Goal: Navigation & Orientation: Find specific page/section

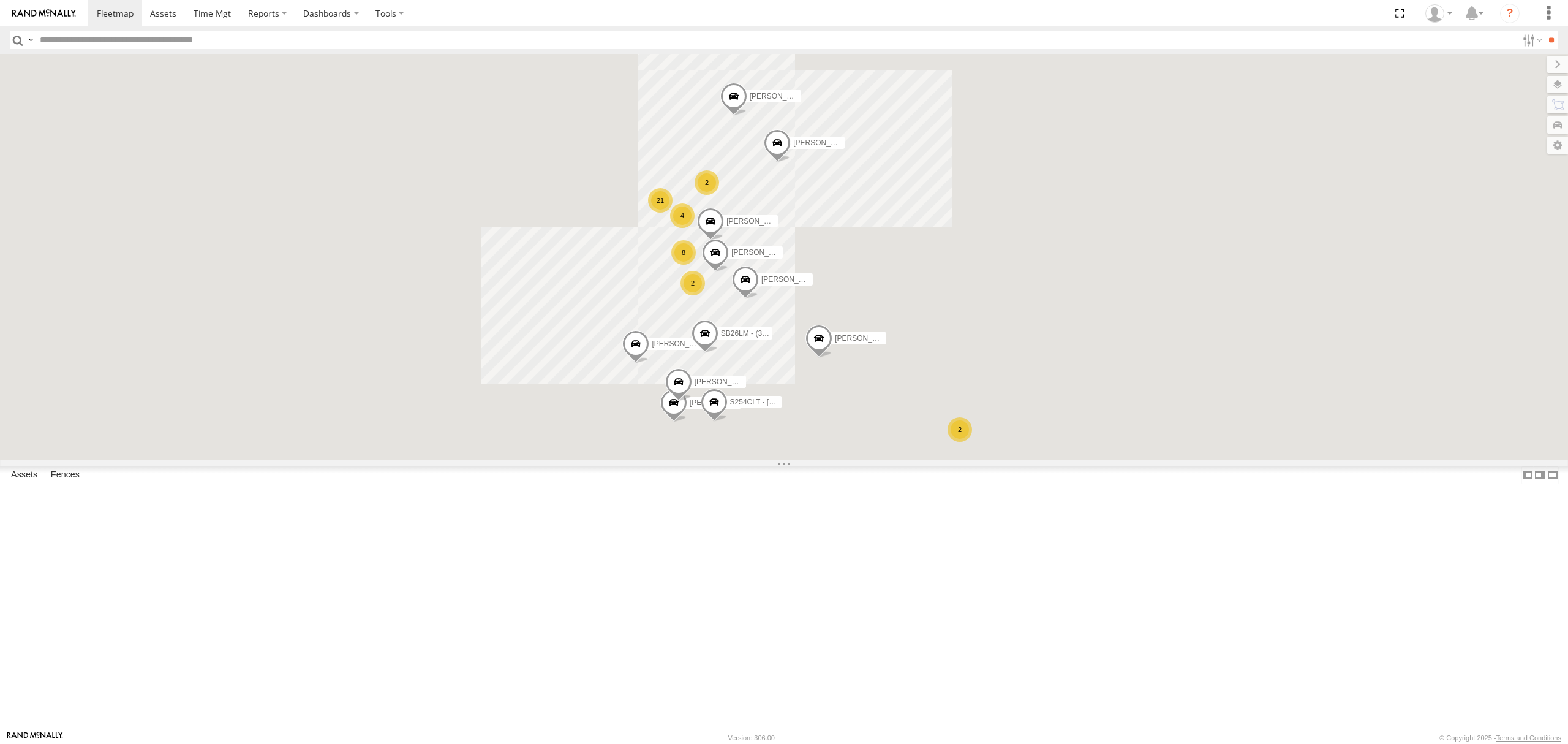
click at [0, 0] on div "All Assets" at bounding box center [0, 0] width 0 height 0
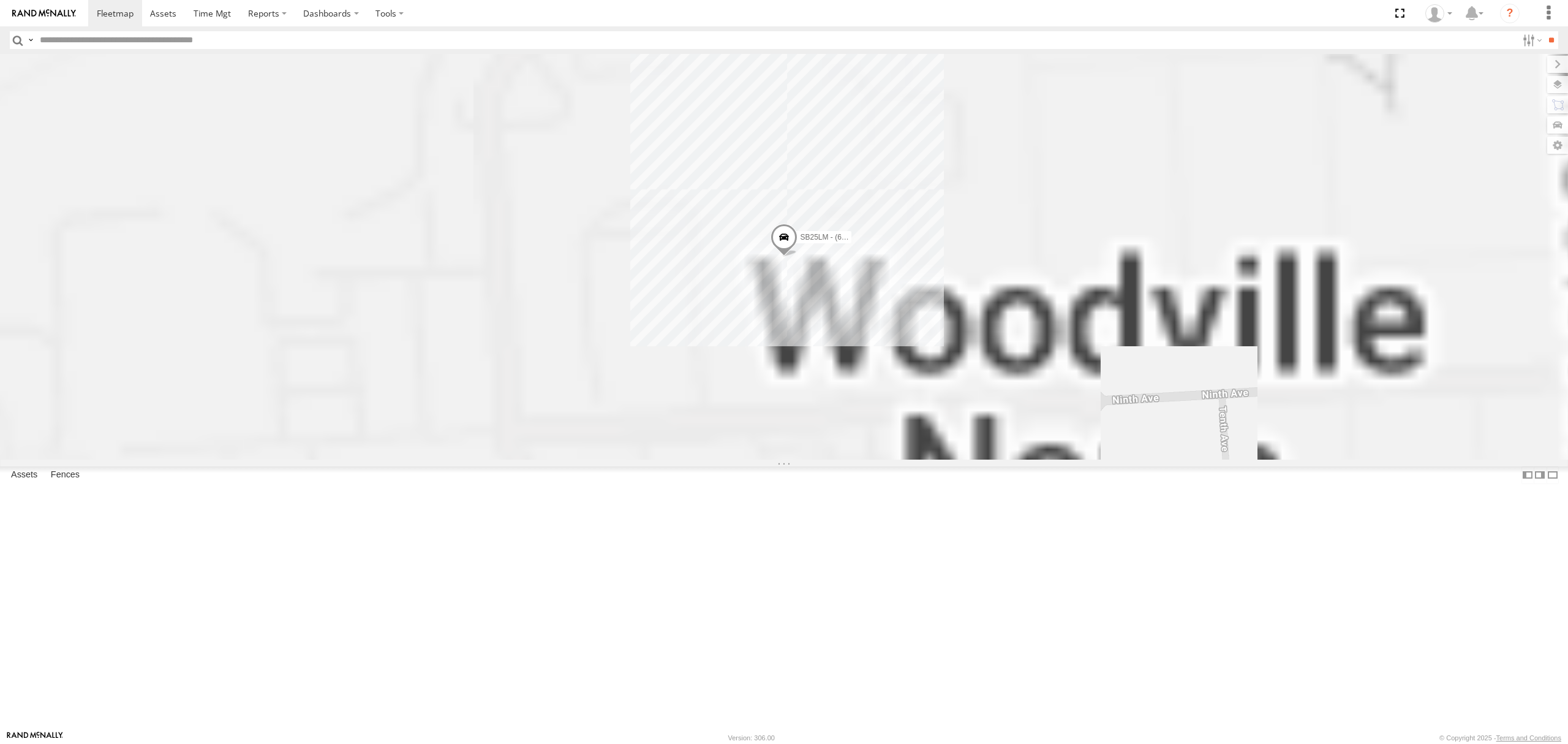
click at [0, 0] on div "SB25LM - (6P HINO) R6 All Assets Depot Fridge it Logistics -34.86163 138.54032 …" at bounding box center [0, 0] width 0 height 0
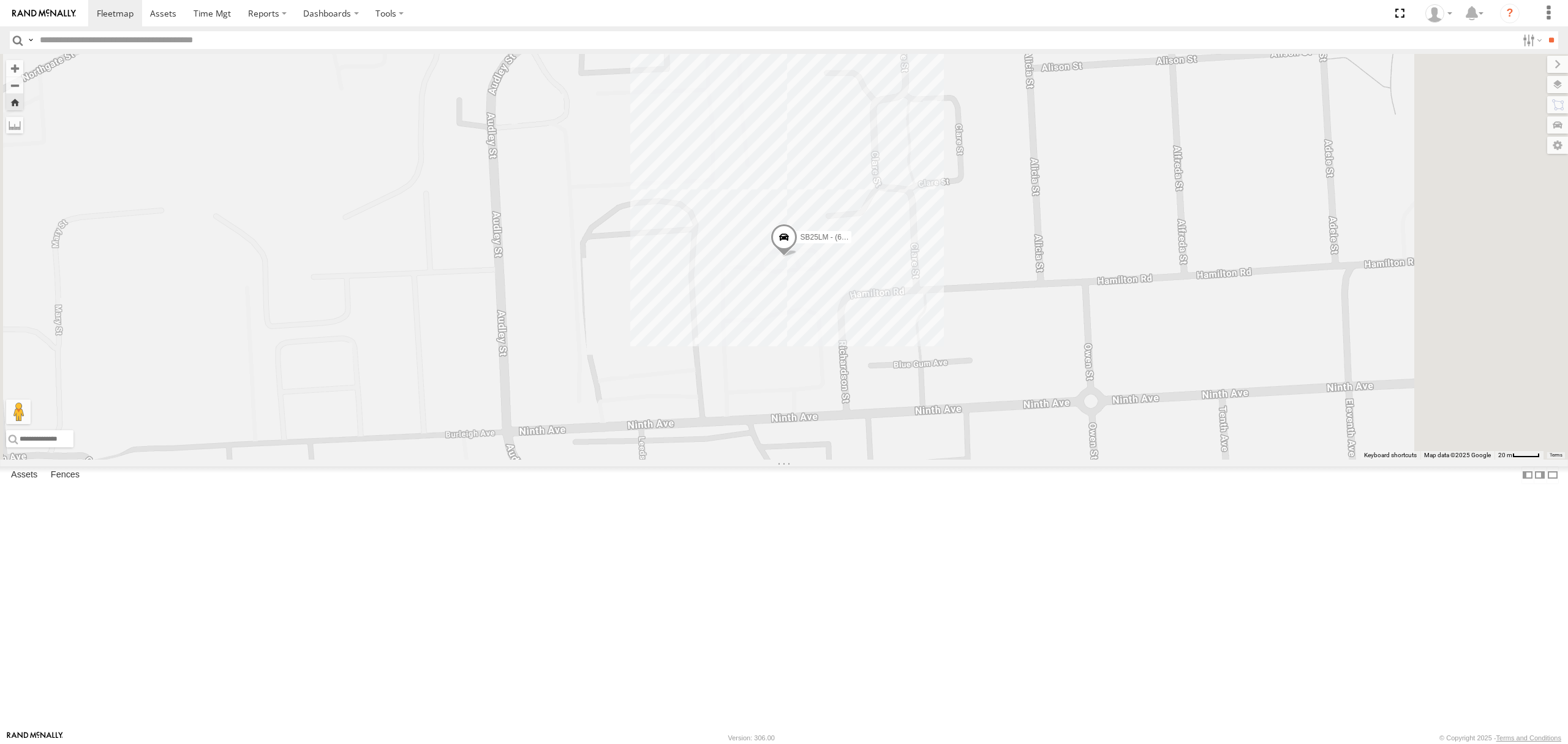
click at [0, 0] on div "All Assets" at bounding box center [0, 0] width 0 height 0
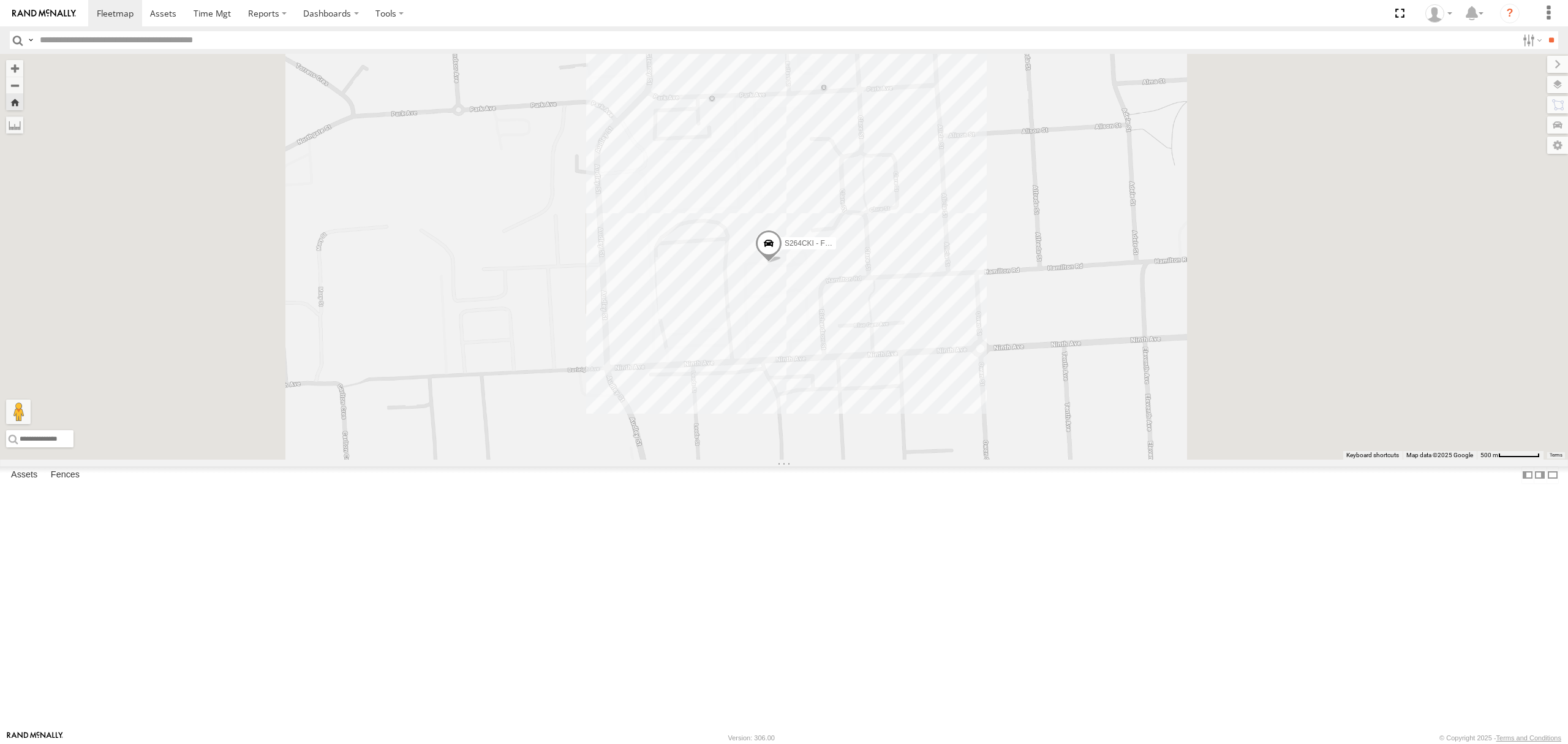
click at [0, 0] on div "S168CSD - Fridge It Spaceship" at bounding box center [0, 0] width 0 height 0
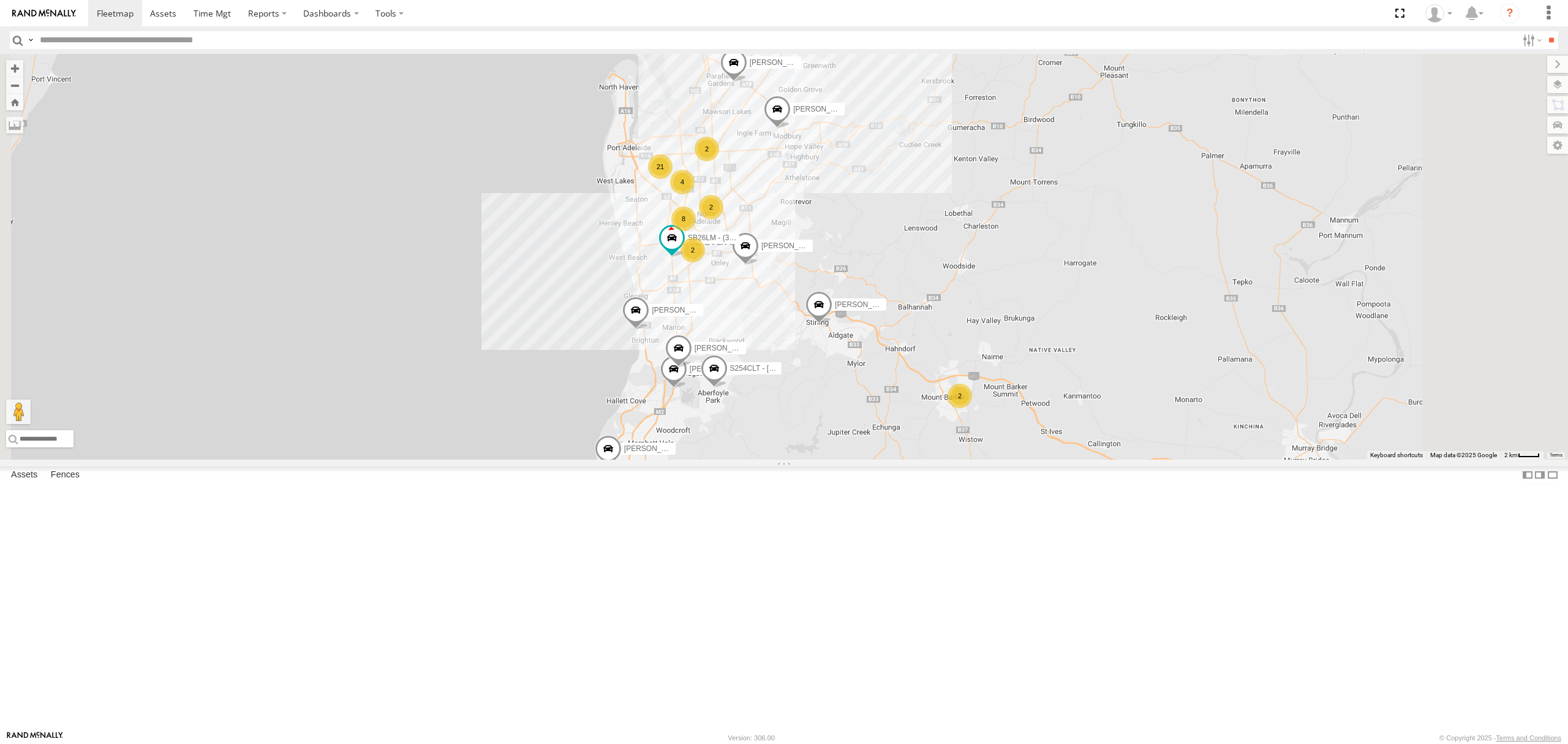
click at [0, 0] on div "All Assets" at bounding box center [0, 0] width 0 height 0
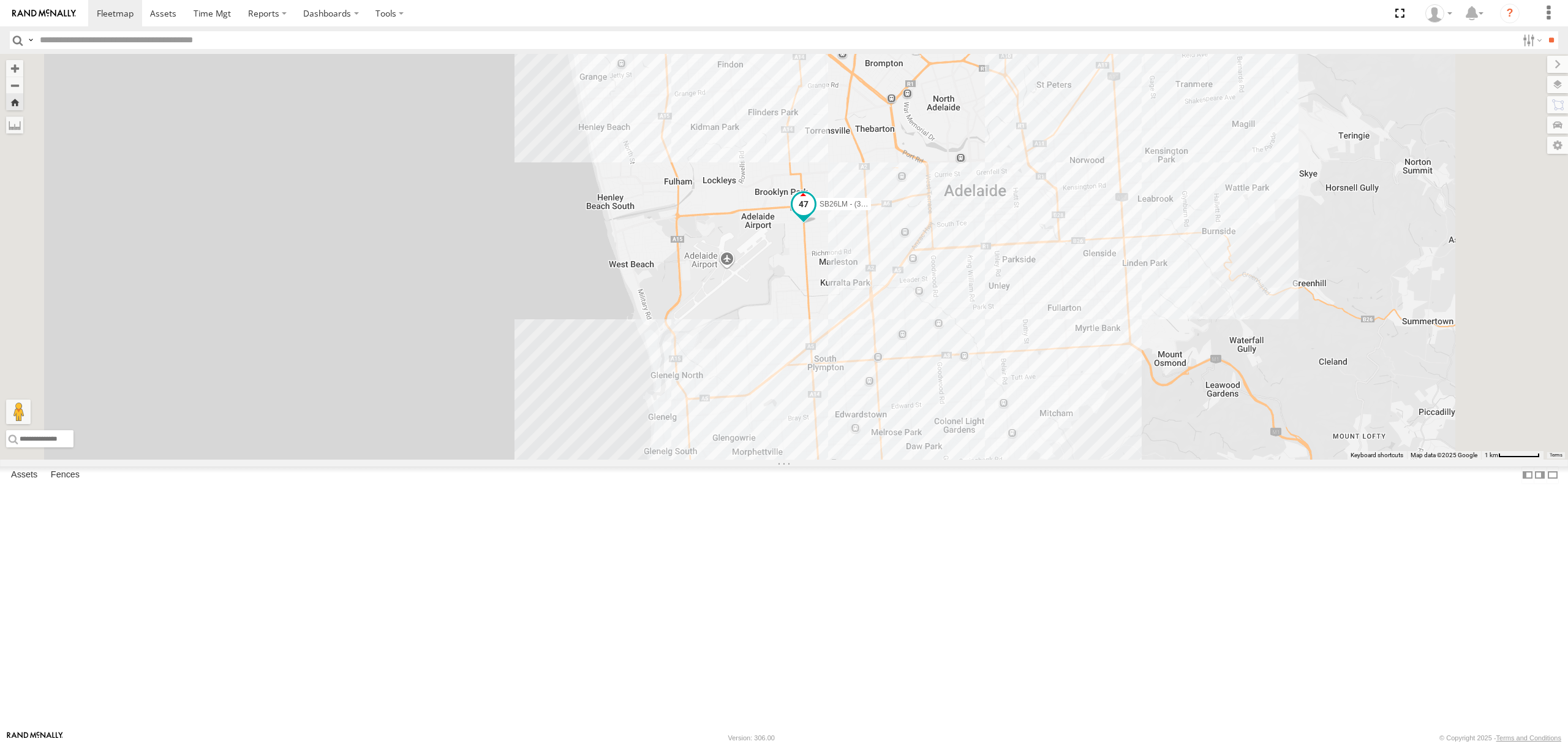
click at [817, 224] on span at bounding box center [803, 207] width 27 height 33
click at [793, 209] on label at bounding box center [781, 205] width 24 height 9
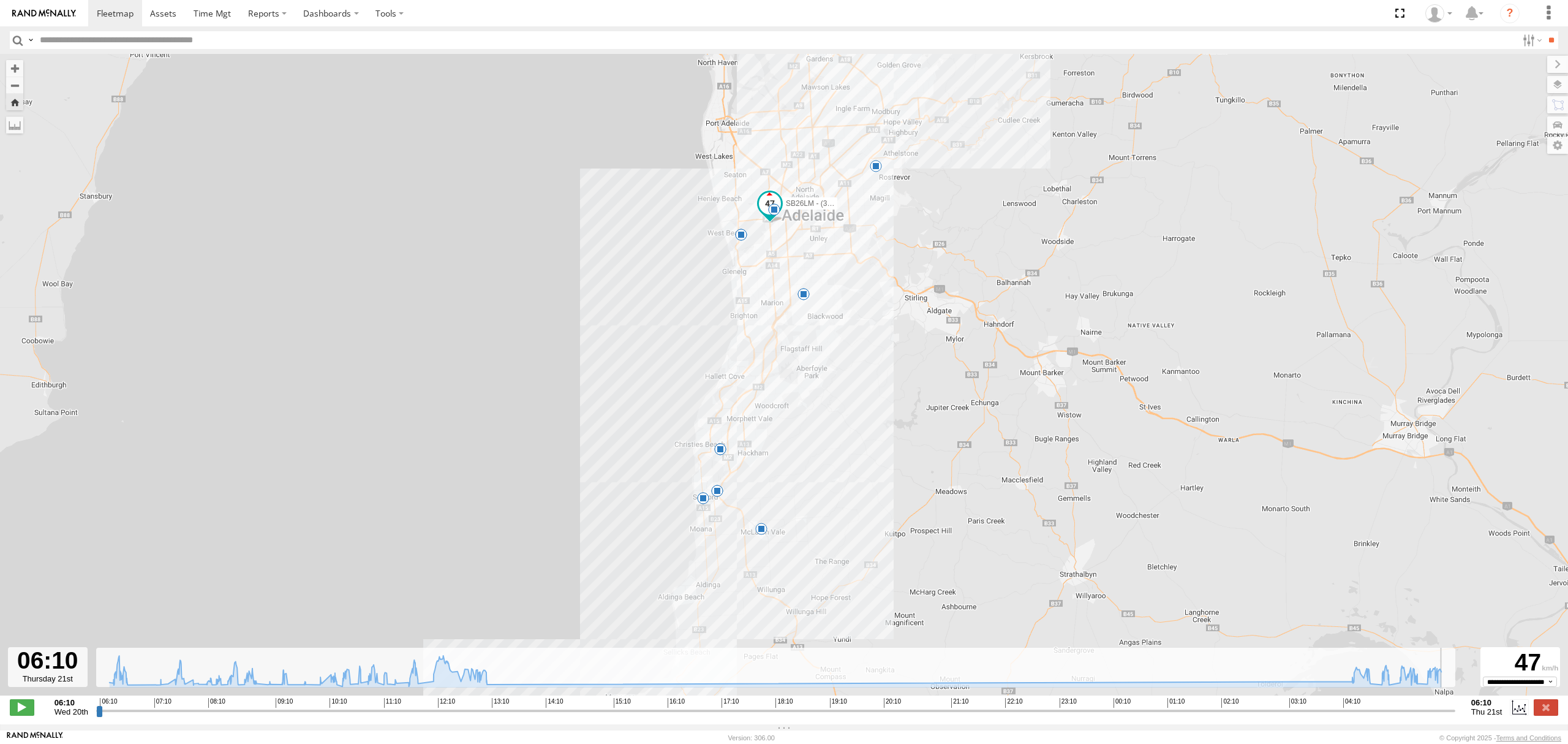
drag, startPoint x: 101, startPoint y: 716, endPoint x: 1457, endPoint y: 758, distance: 1356.7
type input "**********"
click at [1455, 716] on input "range" at bounding box center [776, 711] width 1359 height 12
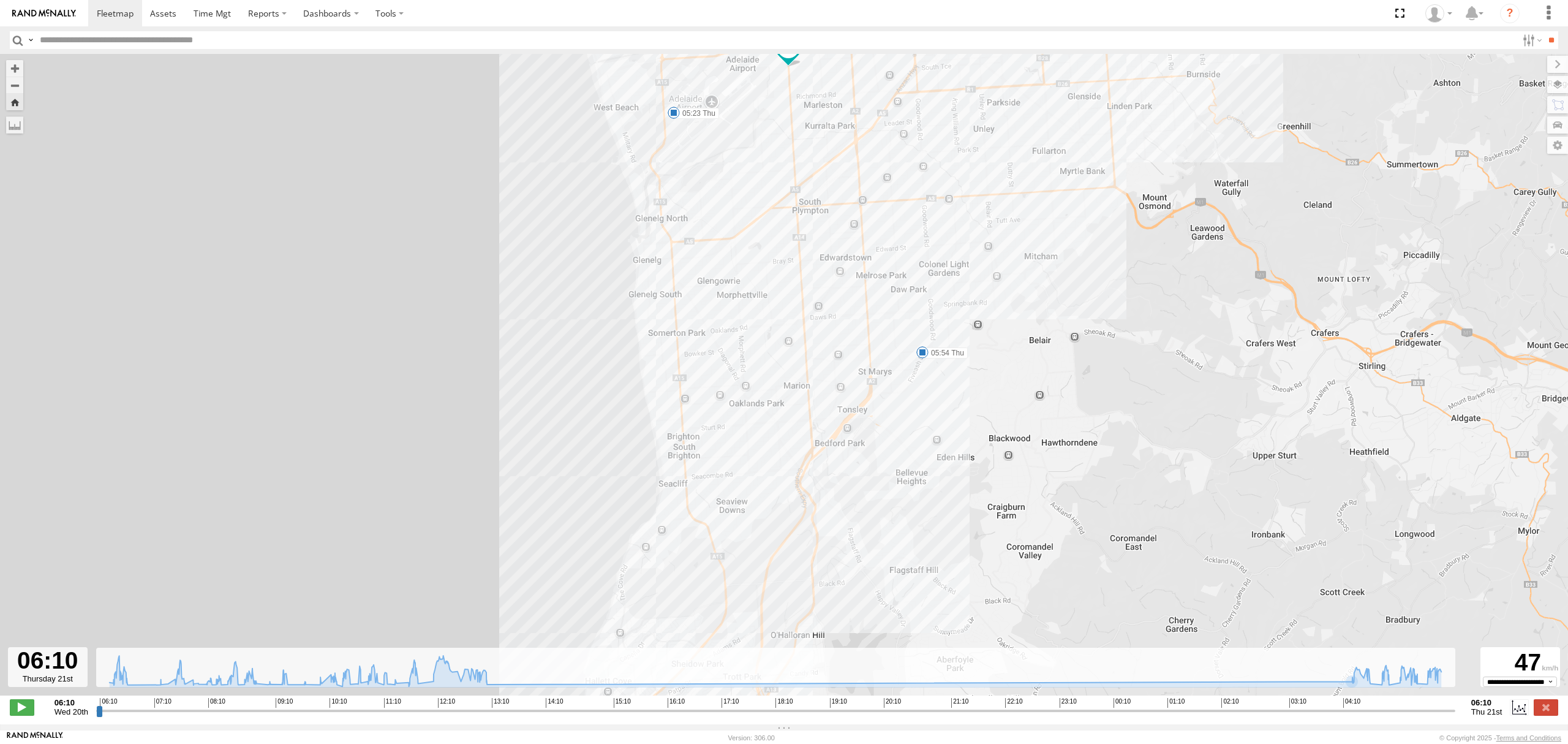
drag, startPoint x: 718, startPoint y: 194, endPoint x: 783, endPoint y: 313, distance: 135.6
click at [780, 309] on div "SB26LM - (3P HINO) R7 07:47 Wed 07:51 Wed 09:06 Wed 09:14 Wed 11:46 Wed 11:59 W…" at bounding box center [784, 381] width 1568 height 654
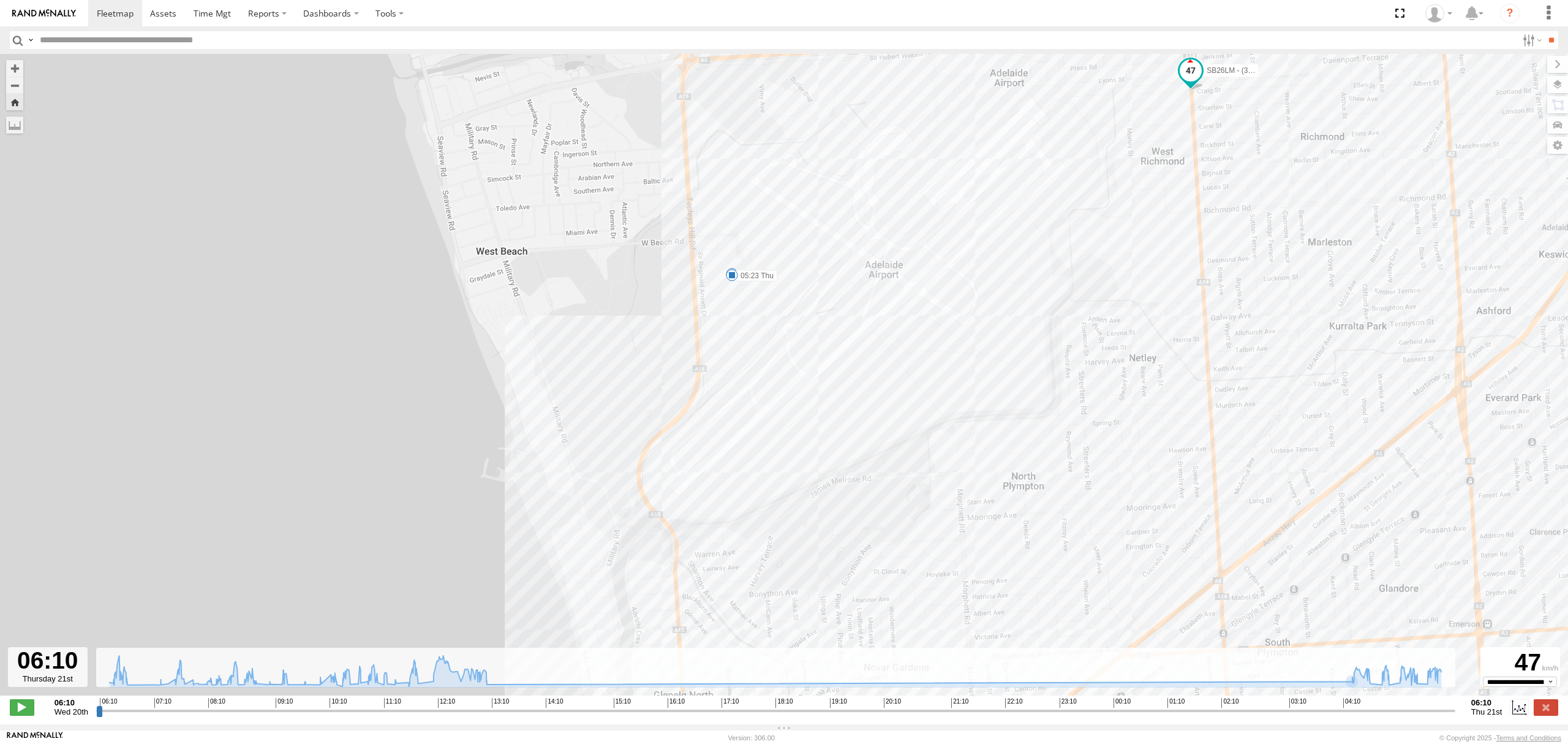
drag, startPoint x: 910, startPoint y: 312, endPoint x: 909, endPoint y: 351, distance: 39.0
click at [909, 351] on div "SB26LM - (3P HINO) R7 07:47 Wed 07:51 Wed 09:06 Wed 09:14 Wed 11:46 Wed 11:59 W…" at bounding box center [784, 381] width 1568 height 654
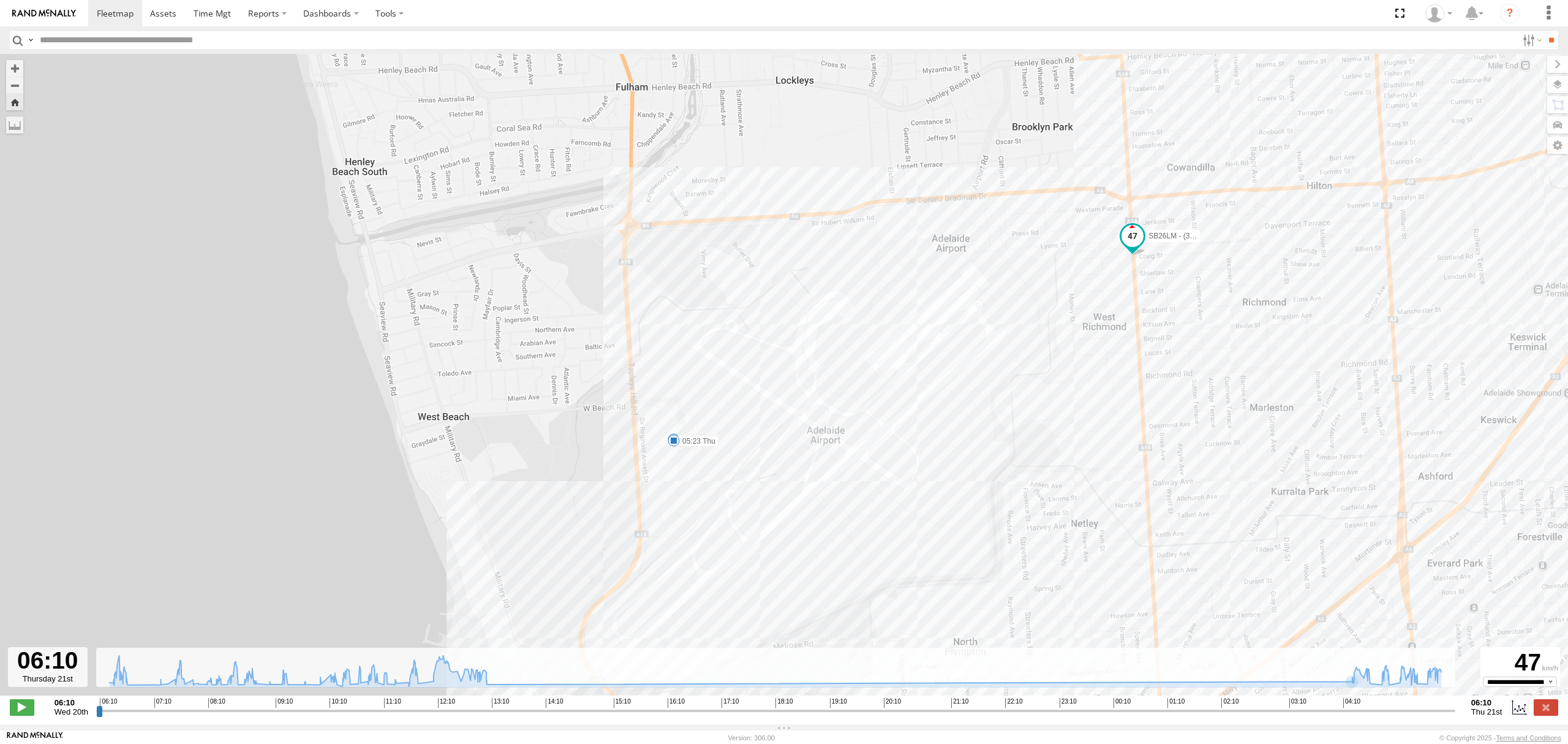
drag, startPoint x: 1318, startPoint y: 370, endPoint x: 1255, endPoint y: 501, distance: 145.4
click at [1257, 540] on div "SB26LM - (3P HINO) R7 07:47 Wed 07:51 Wed 09:06 Wed 09:14 Wed 11:46 Wed 11:59 W…" at bounding box center [784, 381] width 1568 height 654
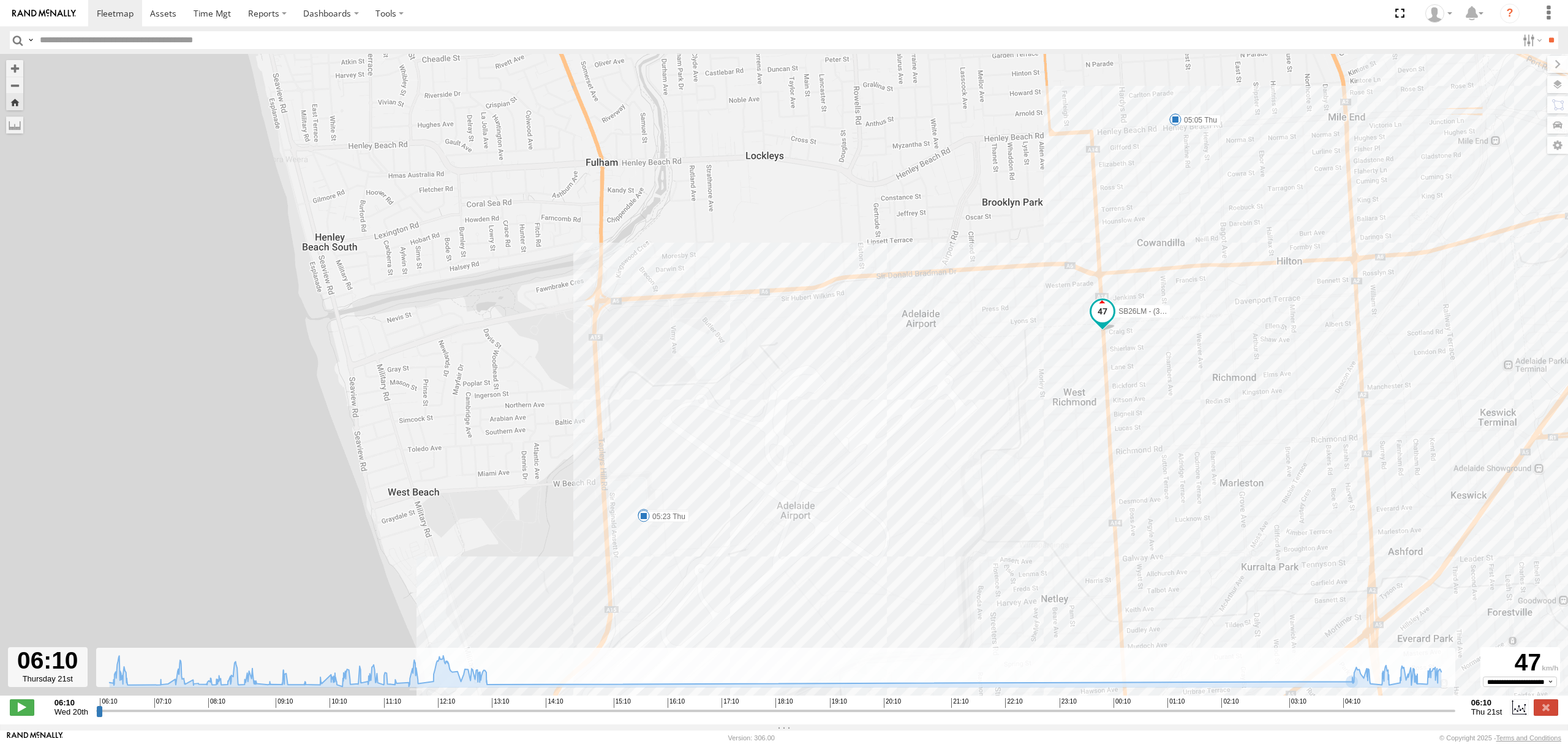
drag, startPoint x: 1258, startPoint y: 425, endPoint x: 1248, endPoint y: 471, distance: 47.1
click at [1248, 470] on div "SB26LM - (3P HINO) R7 07:47 Wed 07:51 Wed 09:06 Wed 09:14 Wed 11:46 Wed 11:59 W…" at bounding box center [784, 381] width 1568 height 654
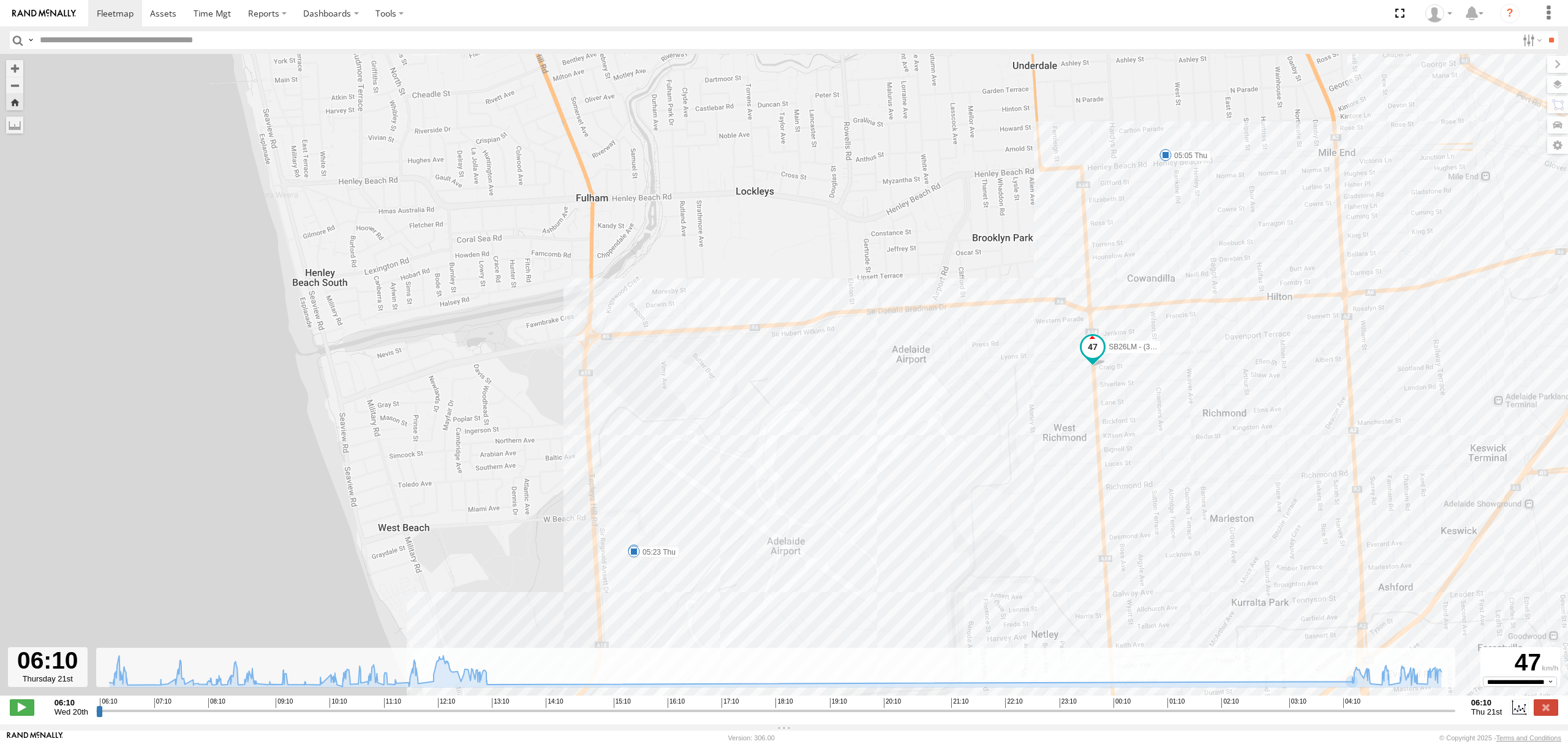
drag, startPoint x: 1241, startPoint y: 433, endPoint x: 1234, endPoint y: 445, distance: 13.9
click at [1234, 445] on div "SB26LM - (3P HINO) R7 07:47 Wed 07:51 Wed 09:06 Wed 09:14 Wed 11:46 Wed 11:59 W…" at bounding box center [784, 381] width 1568 height 654
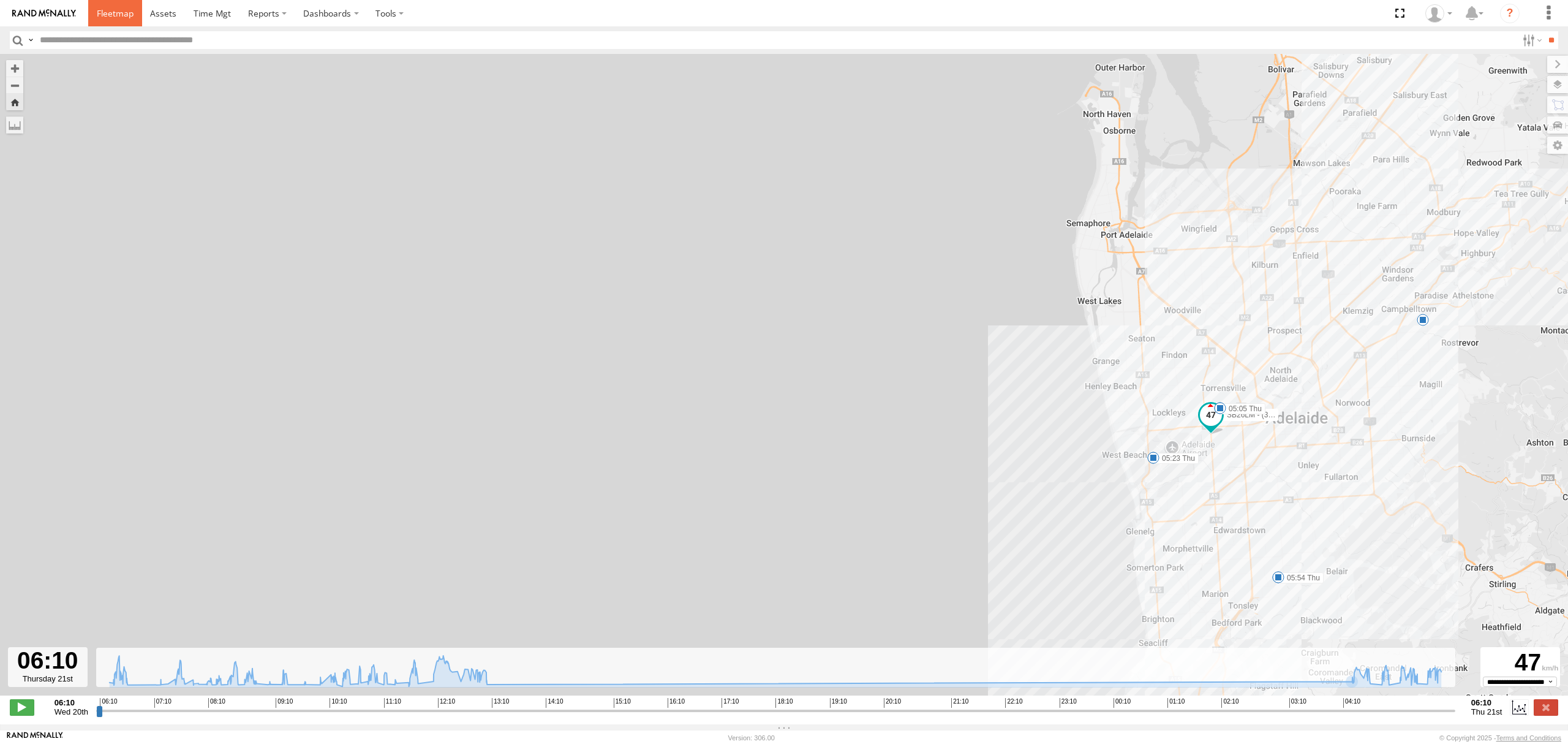
click at [111, 13] on span at bounding box center [115, 13] width 37 height 12
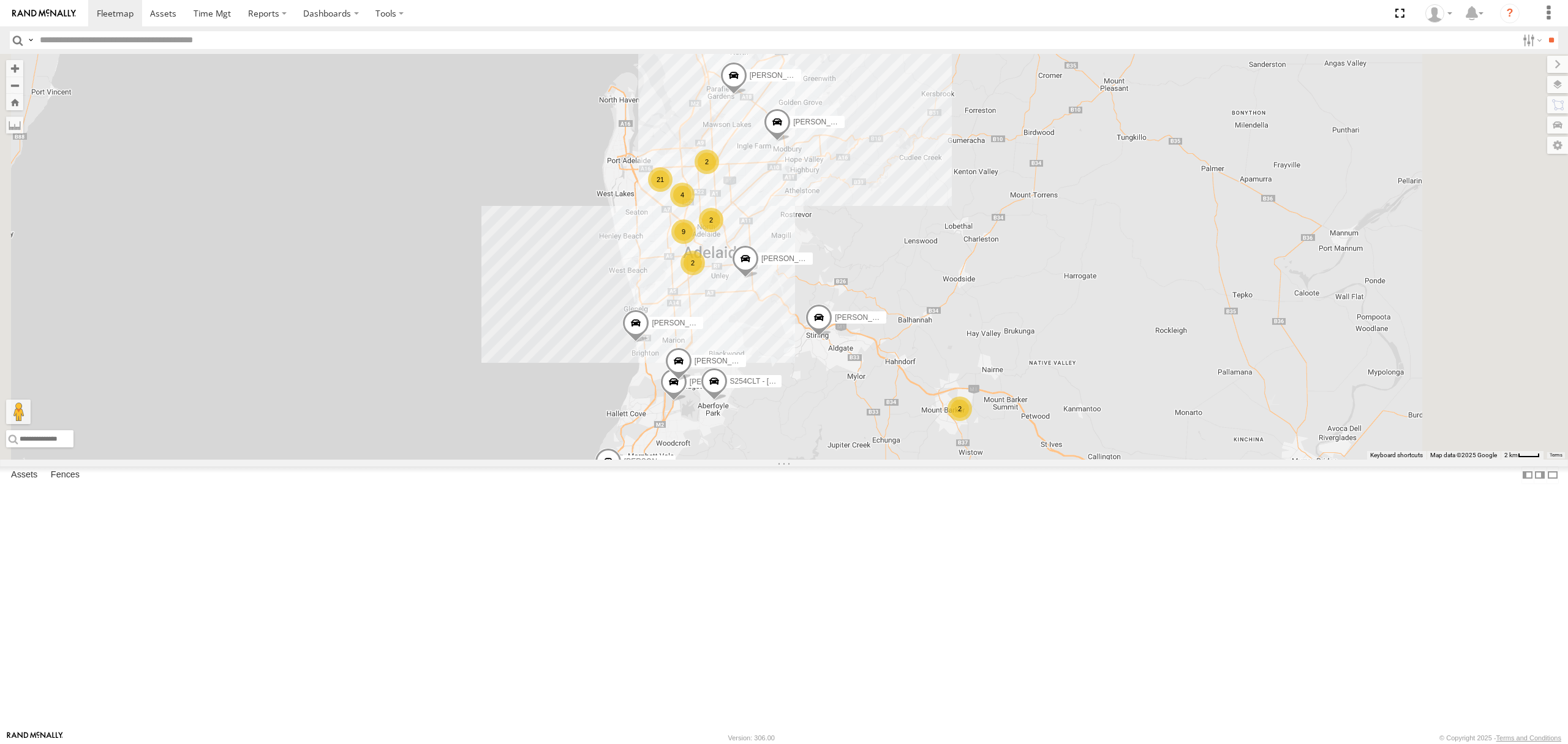
click at [0, 0] on div "All Assets" at bounding box center [0, 0] width 0 height 0
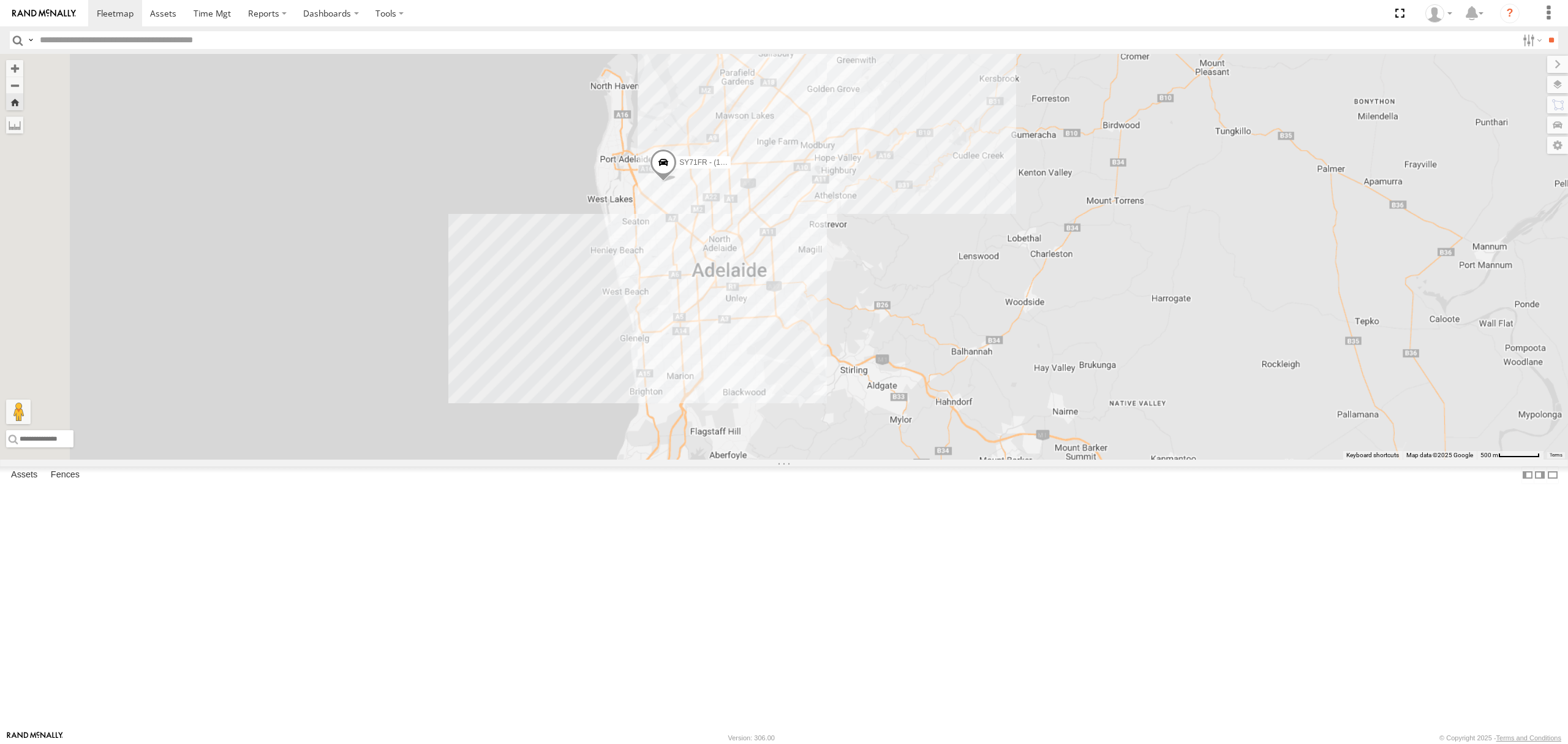
click at [0, 0] on div "SB25LM - (6P HINO) R6" at bounding box center [0, 0] width 0 height 0
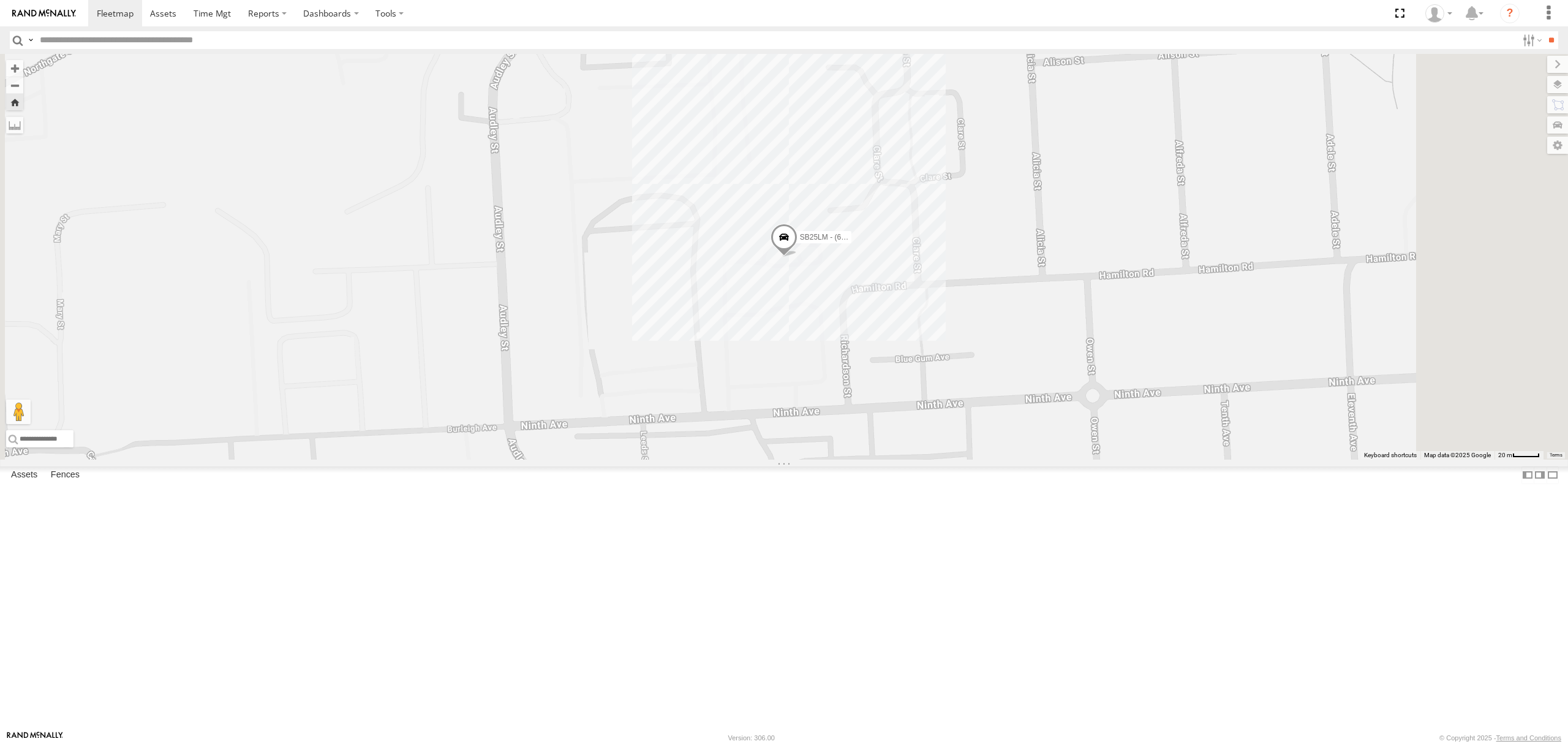
click at [0, 0] on div "SB26LM - (3P HINO) R7 All Assets" at bounding box center [0, 0] width 0 height 0
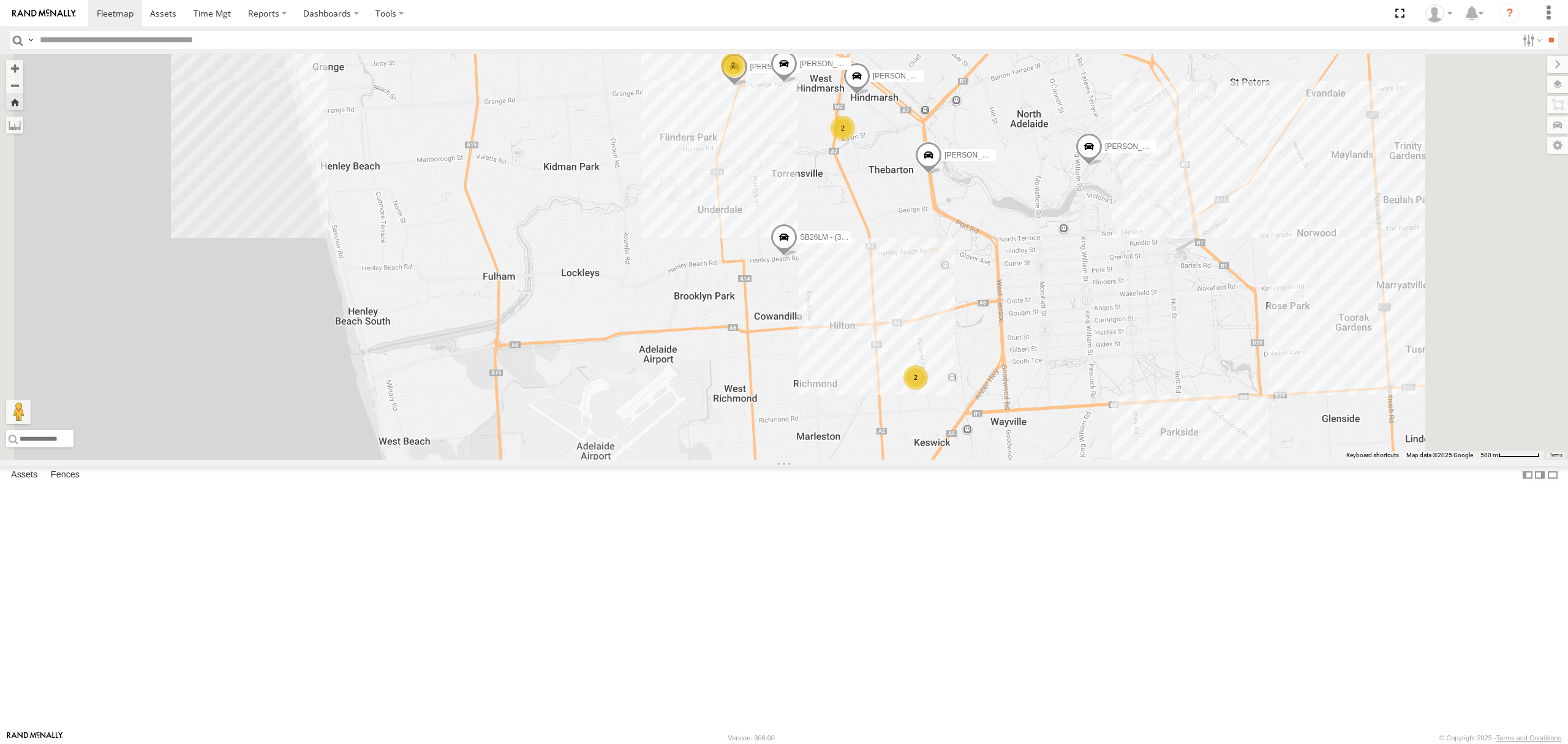
click at [0, 0] on div "All Assets" at bounding box center [0, 0] width 0 height 0
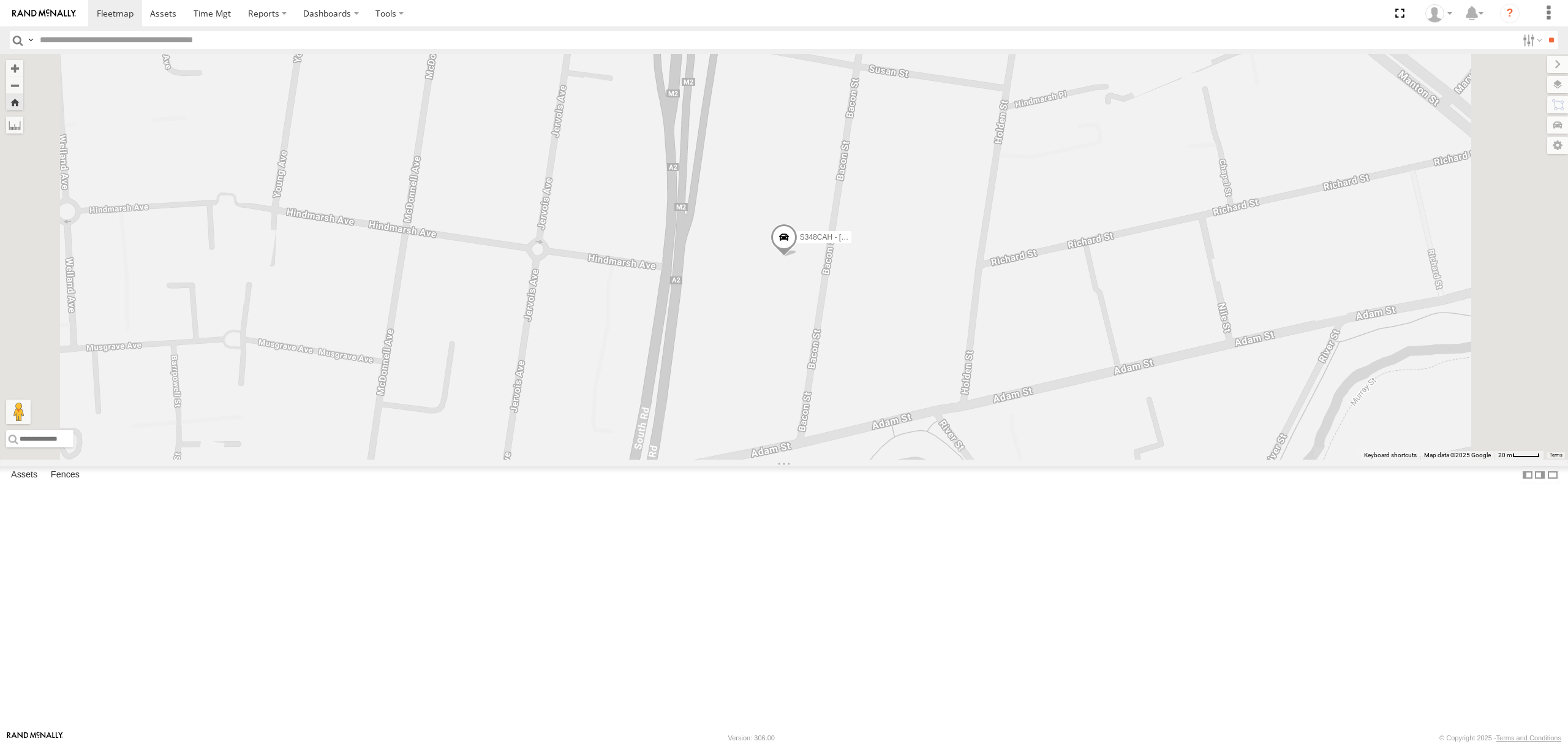
click at [0, 0] on div "S678CGD - Fridge It Sprinter All Assets" at bounding box center [0, 0] width 0 height 0
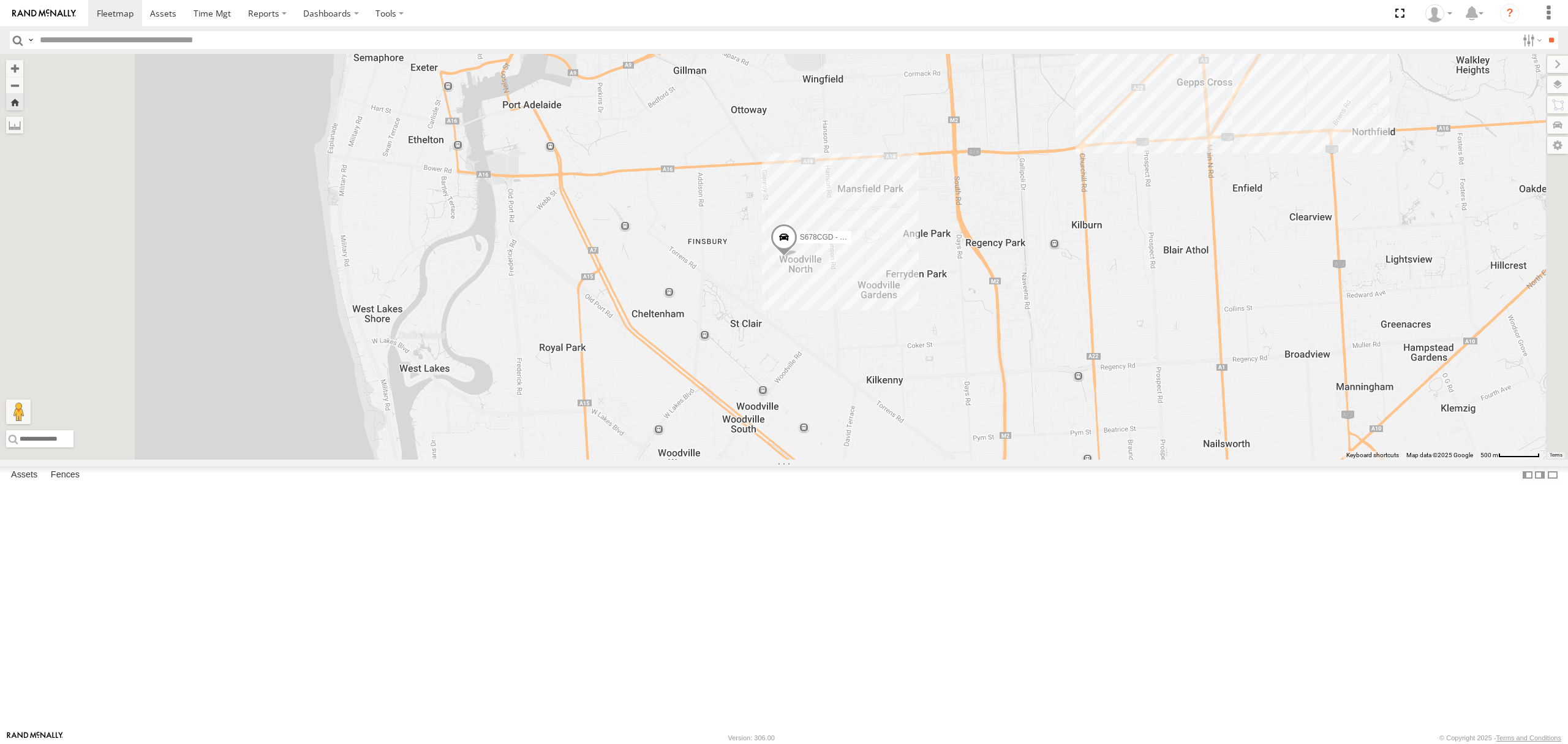
click at [0, 0] on div "SB26LM - (3P HINO) R7" at bounding box center [0, 0] width 0 height 0
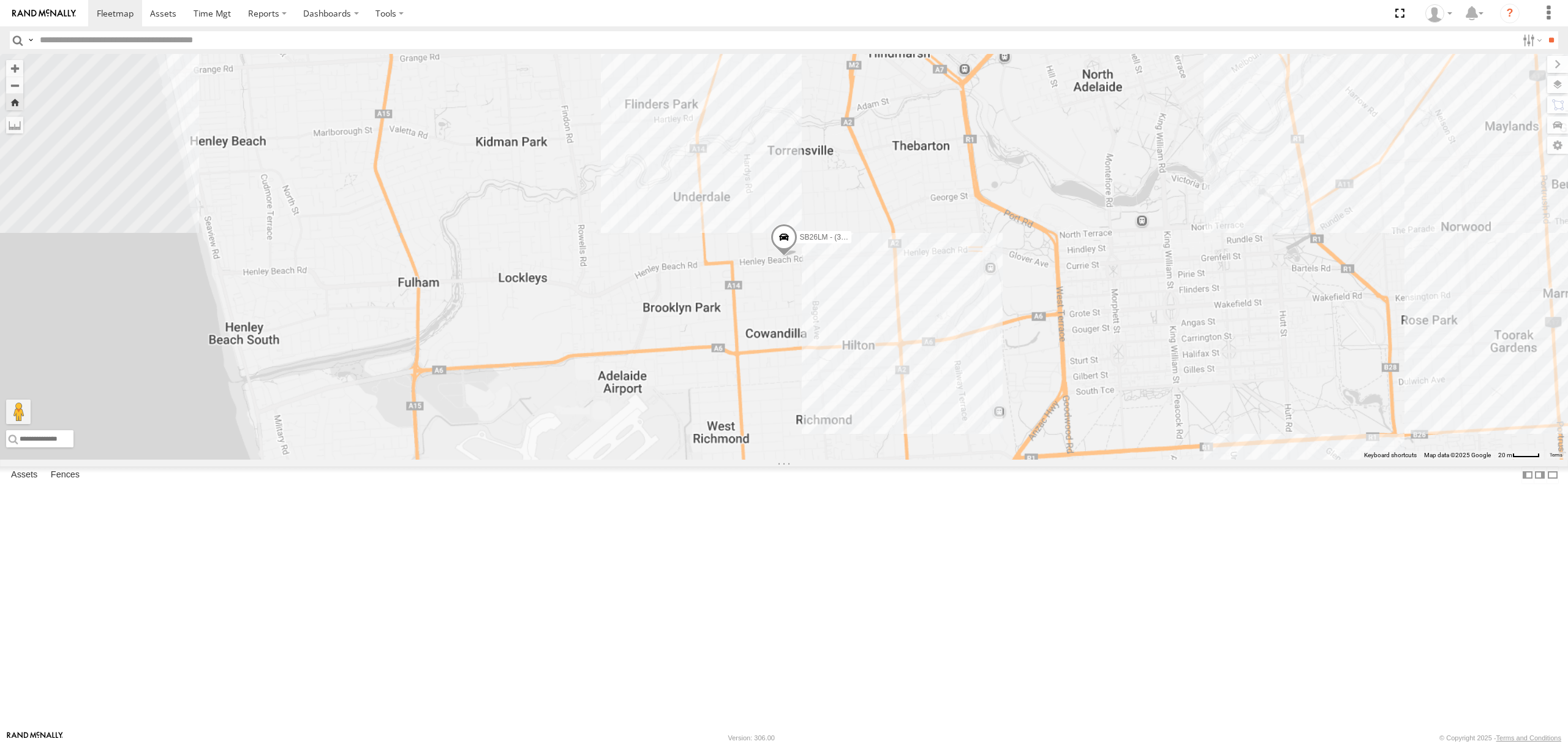
click at [0, 0] on div "S264CKI - Fridge It Crafter" at bounding box center [0, 0] width 0 height 0
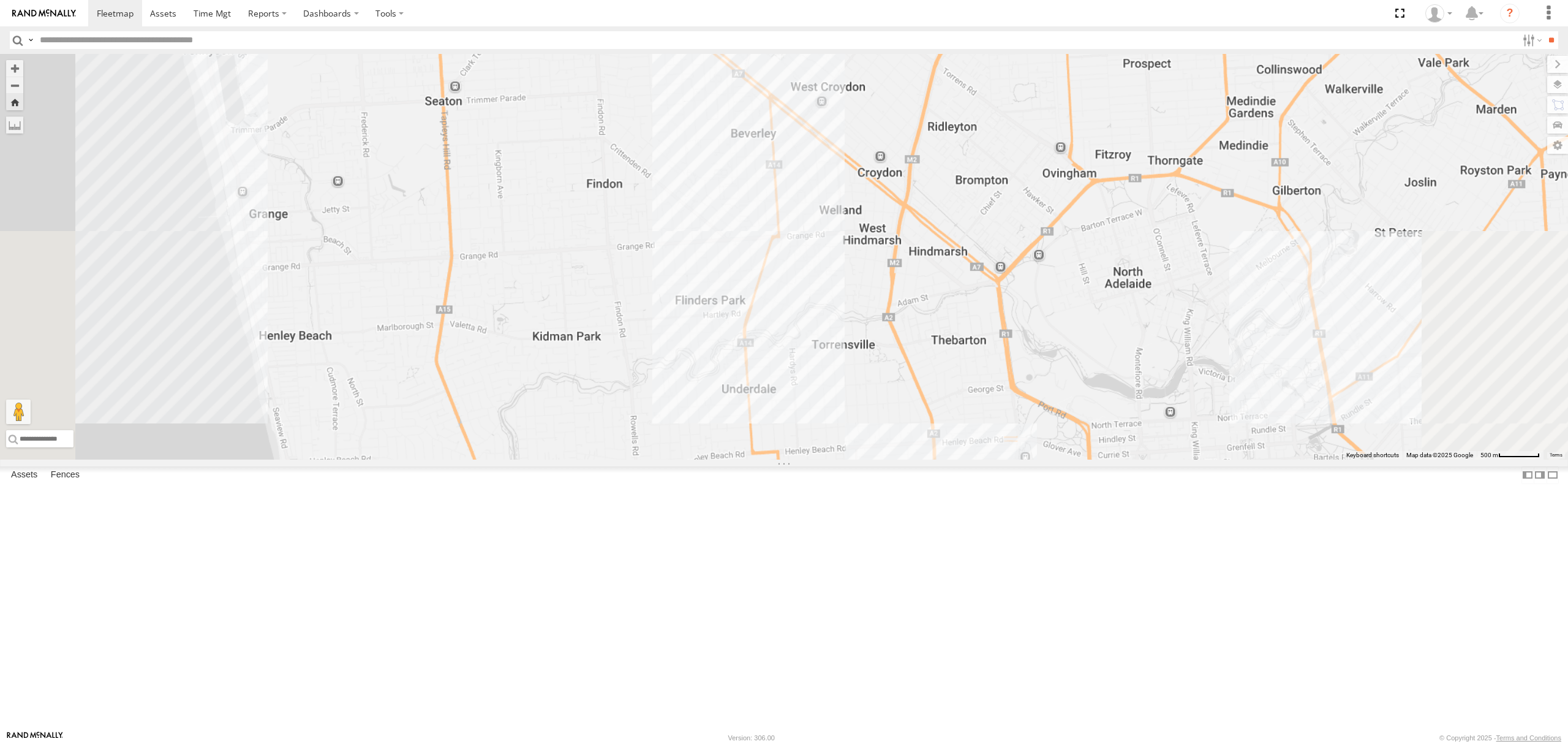
click at [0, 0] on div "S168CSD - Fridge It Spaceship All Assets" at bounding box center [0, 0] width 0 height 0
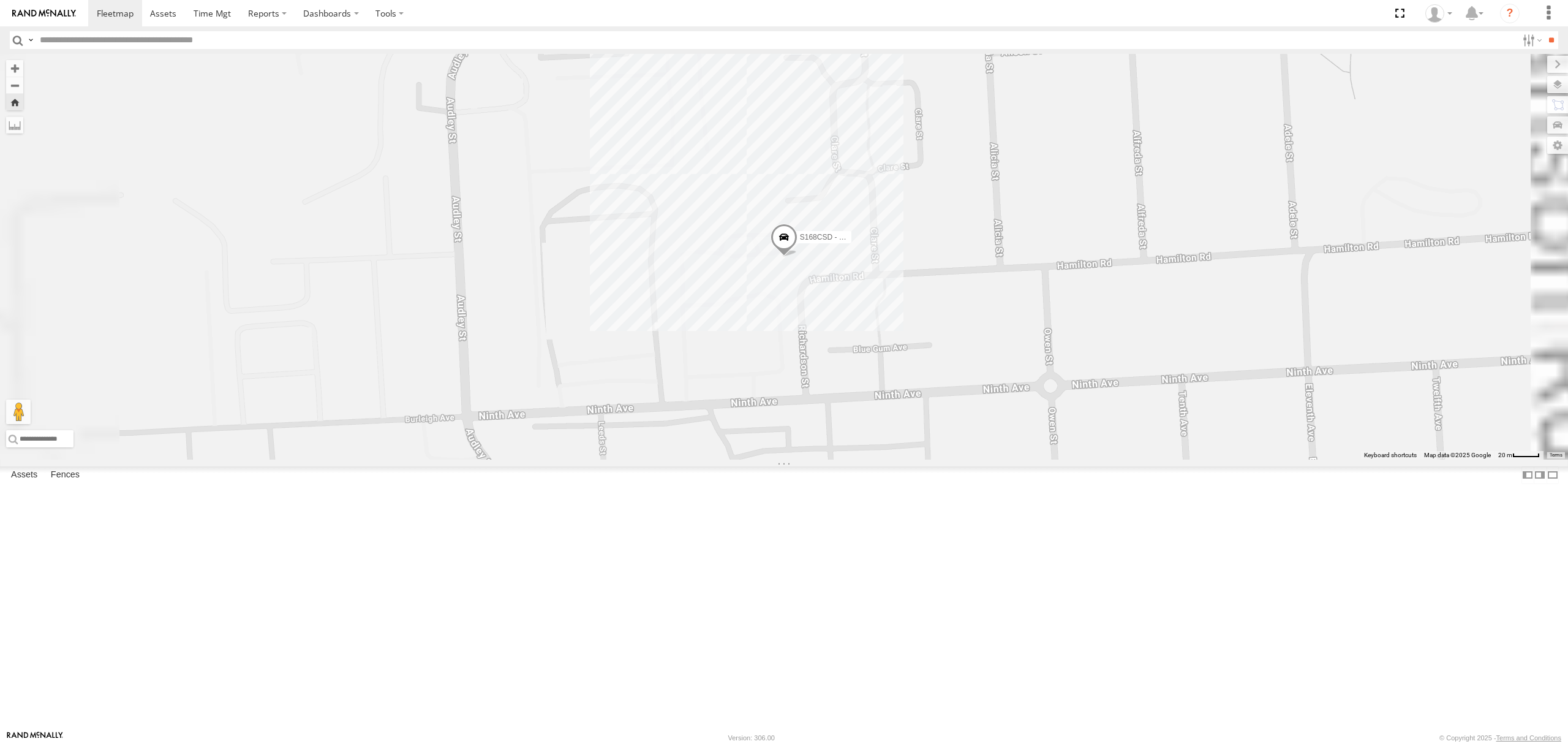
click at [0, 0] on div "S254CLT - [PERSON_NAME] All Assets" at bounding box center [0, 0] width 0 height 0
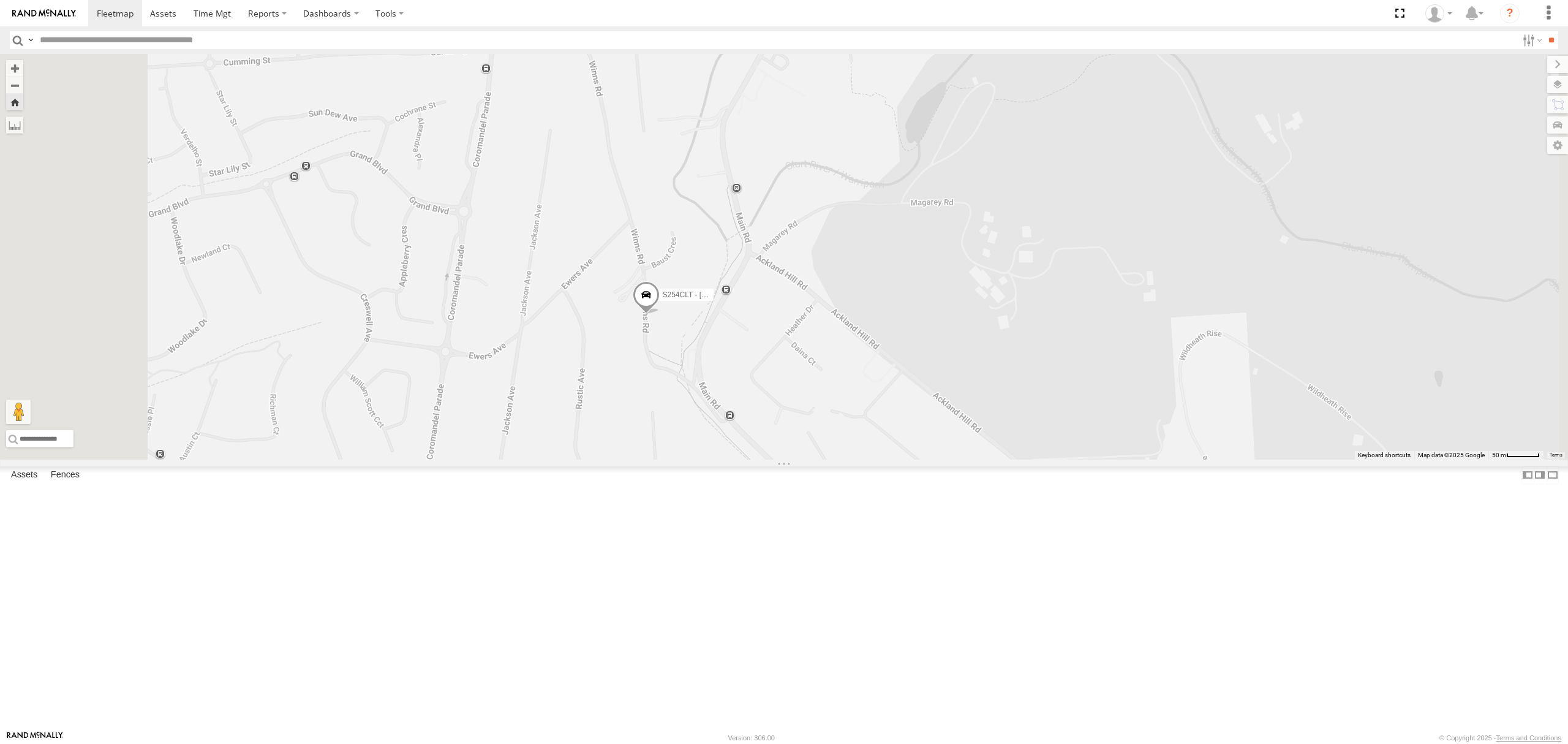
click at [659, 315] on span at bounding box center [646, 298] width 27 height 33
click at [0, 0] on div "SY71FR - (16P TRAILER) PM1 All Assets" at bounding box center [0, 0] width 0 height 0
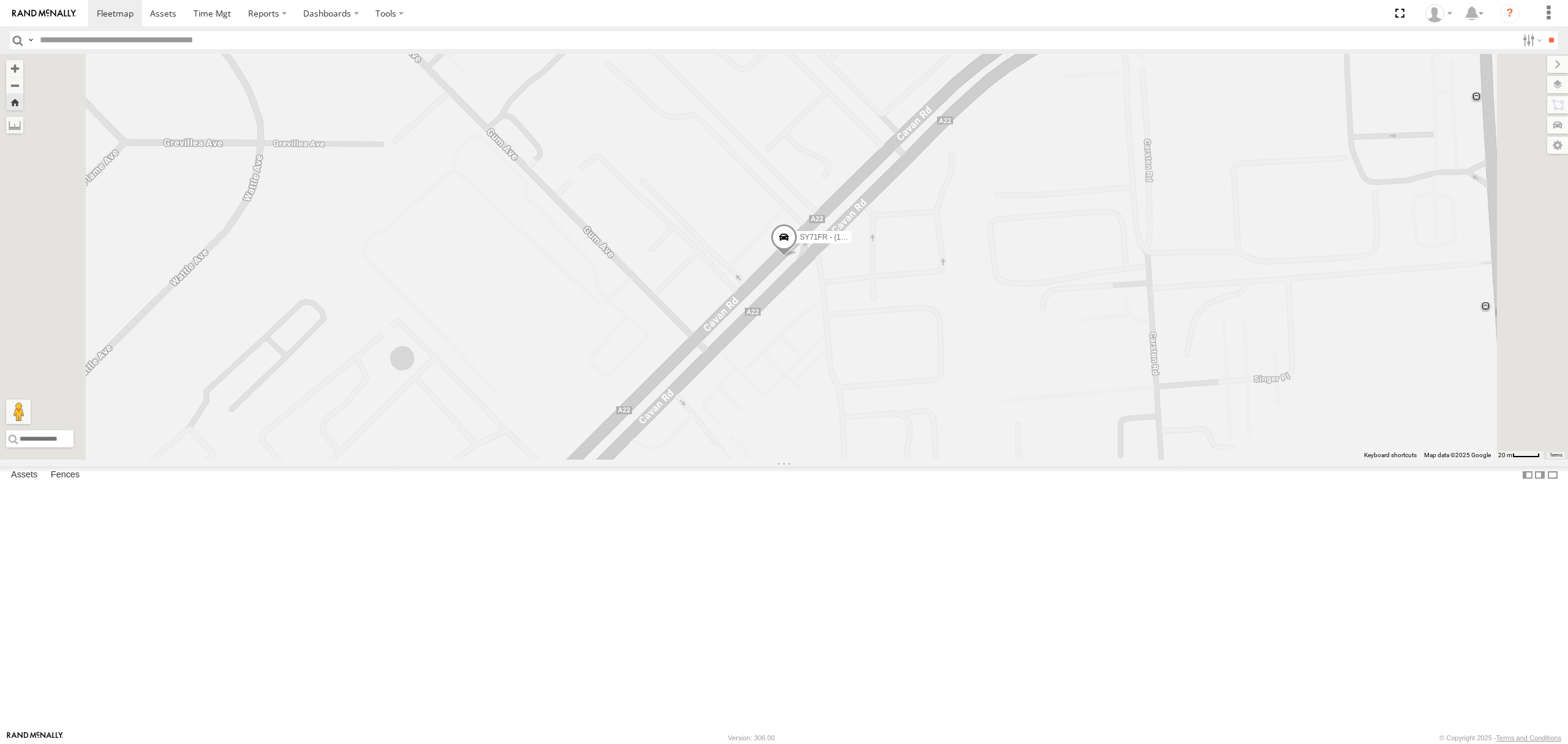
click at [0, 0] on div "All Assets" at bounding box center [0, 0] width 0 height 0
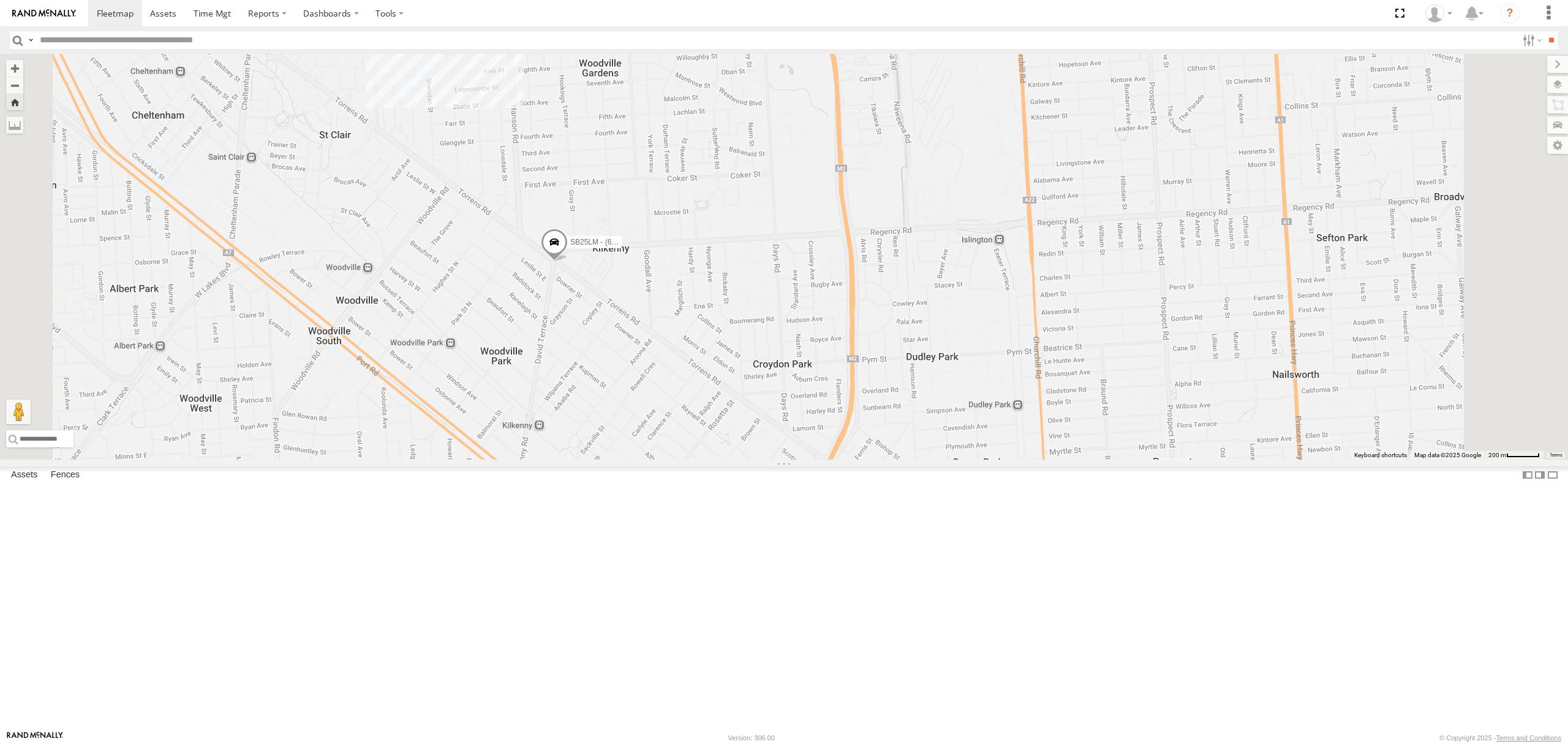
click at [0, 0] on div "All Assets" at bounding box center [0, 0] width 0 height 0
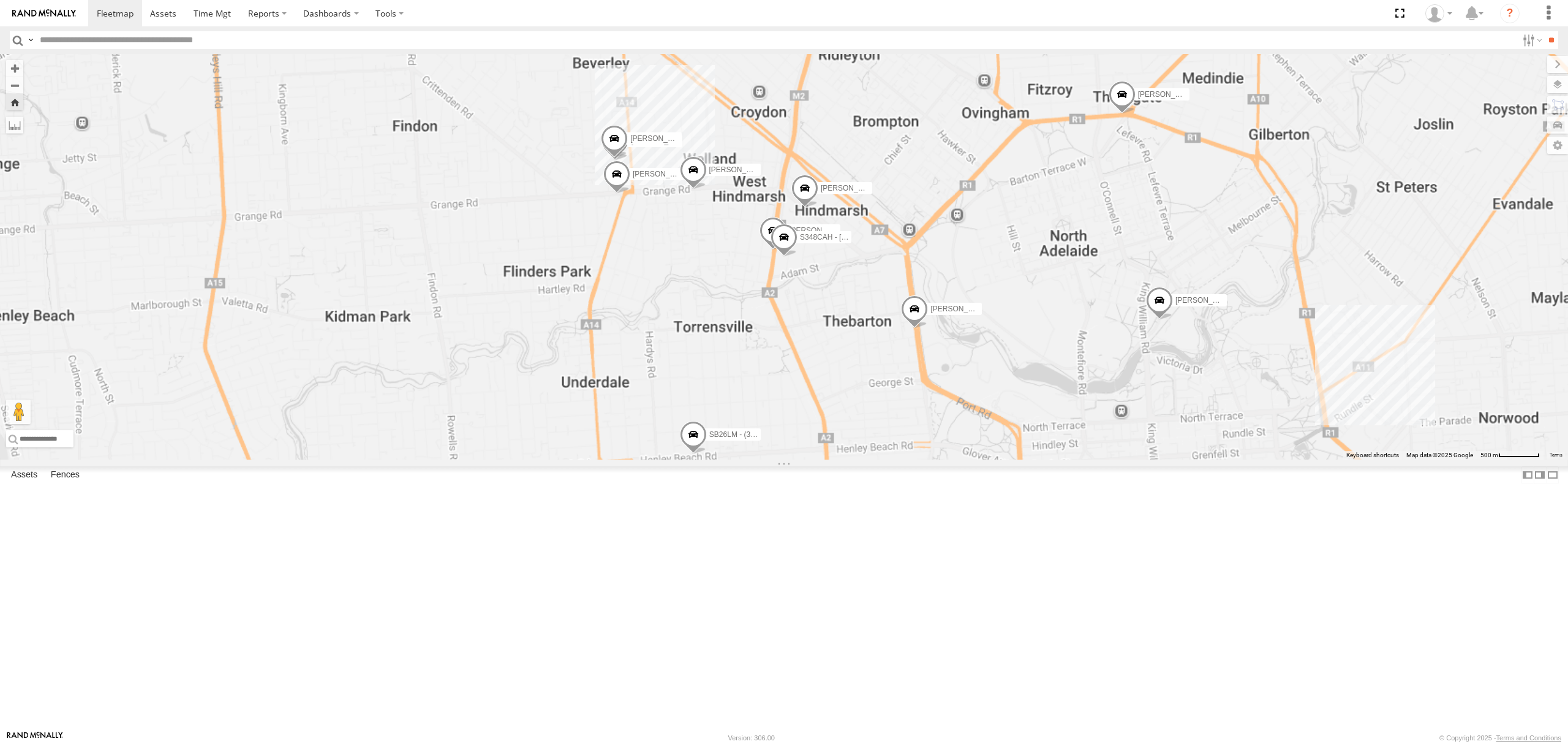
click at [0, 0] on div "S254CLT - [PERSON_NAME] All Assets" at bounding box center [0, 0] width 0 height 0
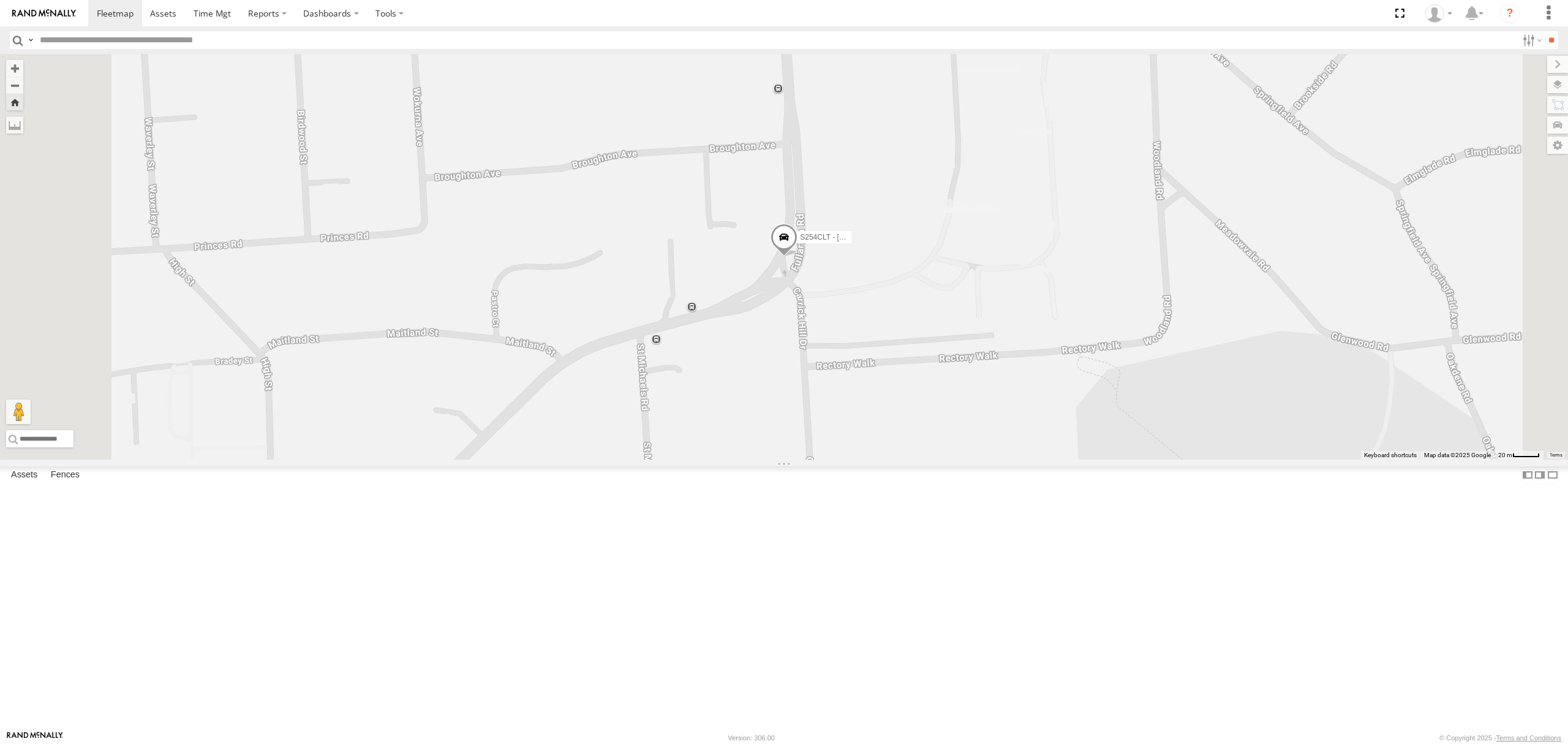
click at [0, 0] on div "-1.3" at bounding box center [0, 0] width 0 height 0
click at [0, 0] on div "SY71FR - (16P TRAILER) PM1" at bounding box center [0, 0] width 0 height 0
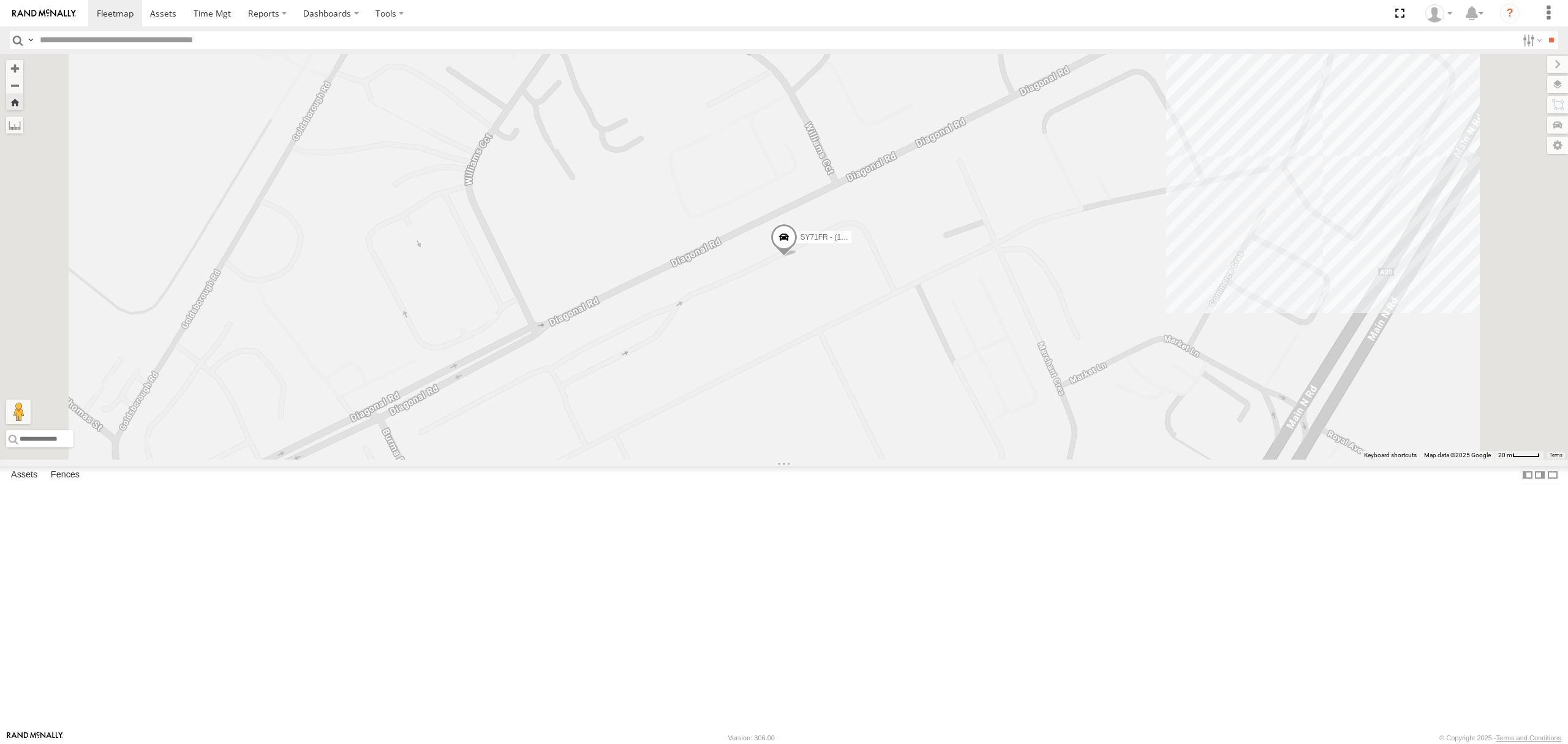
click at [0, 0] on div "SB25LM - (6P HINO) R6" at bounding box center [0, 0] width 0 height 0
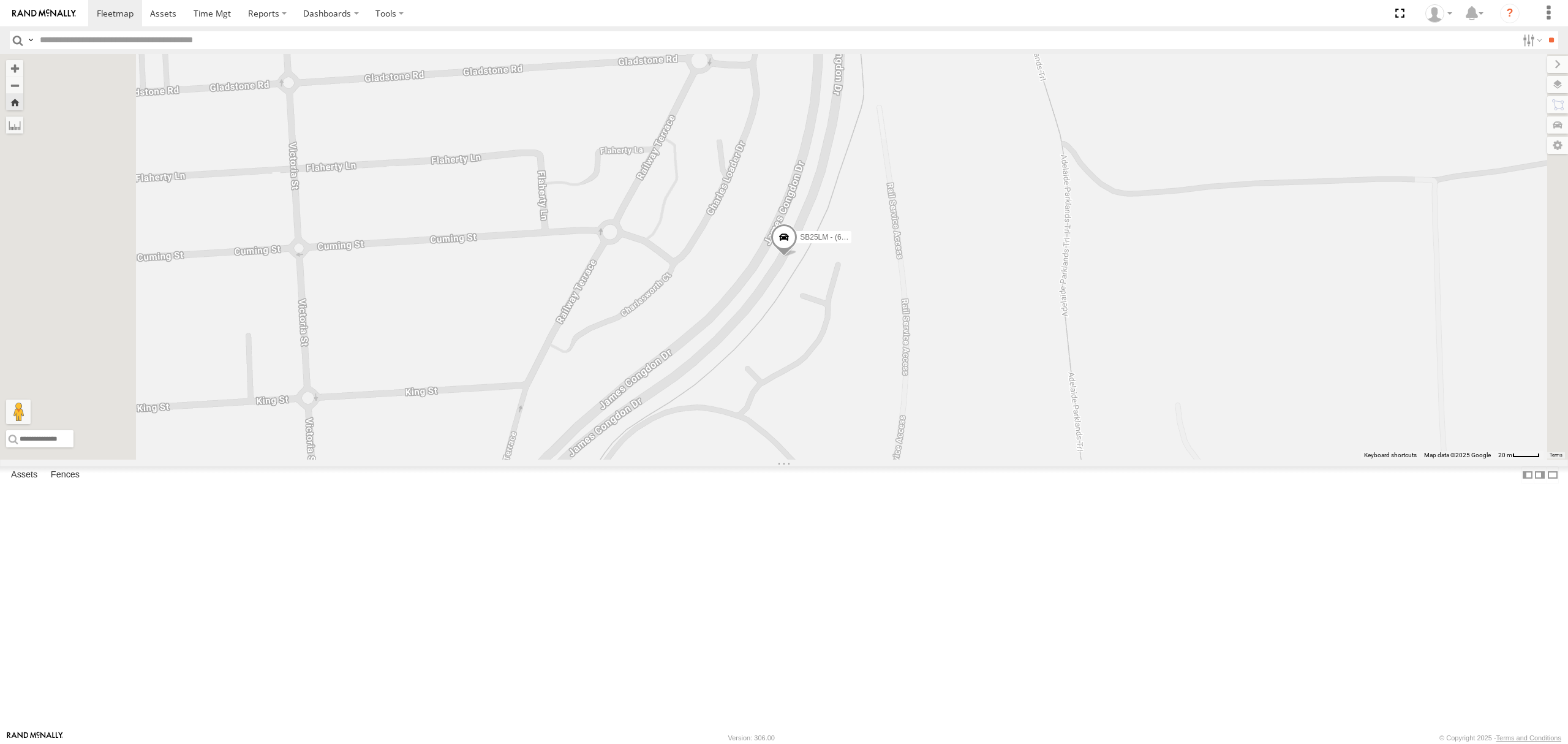
click at [0, 0] on div "S254CLT - [PERSON_NAME] All Assets" at bounding box center [0, 0] width 0 height 0
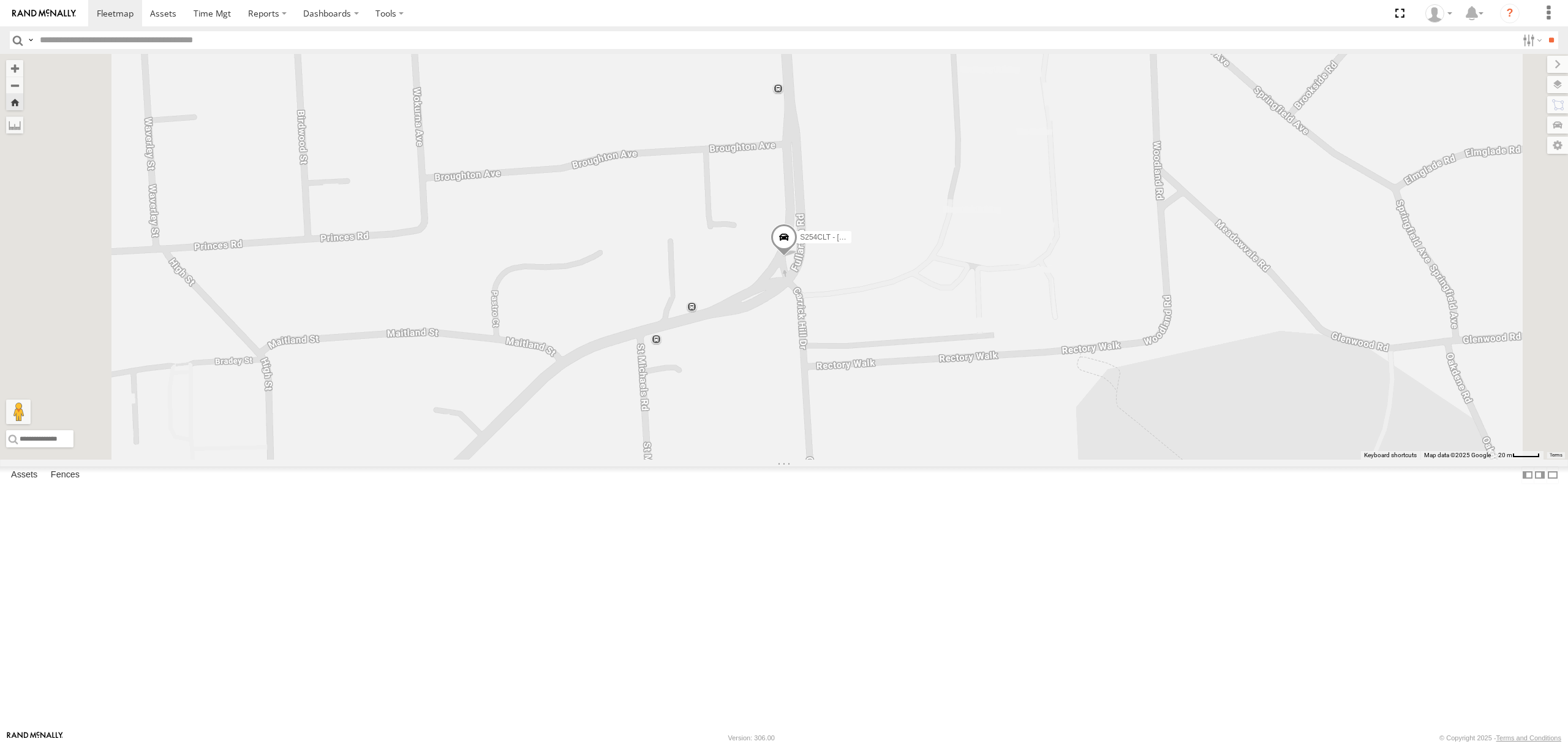
click at [0, 0] on div "All Assets" at bounding box center [0, 0] width 0 height 0
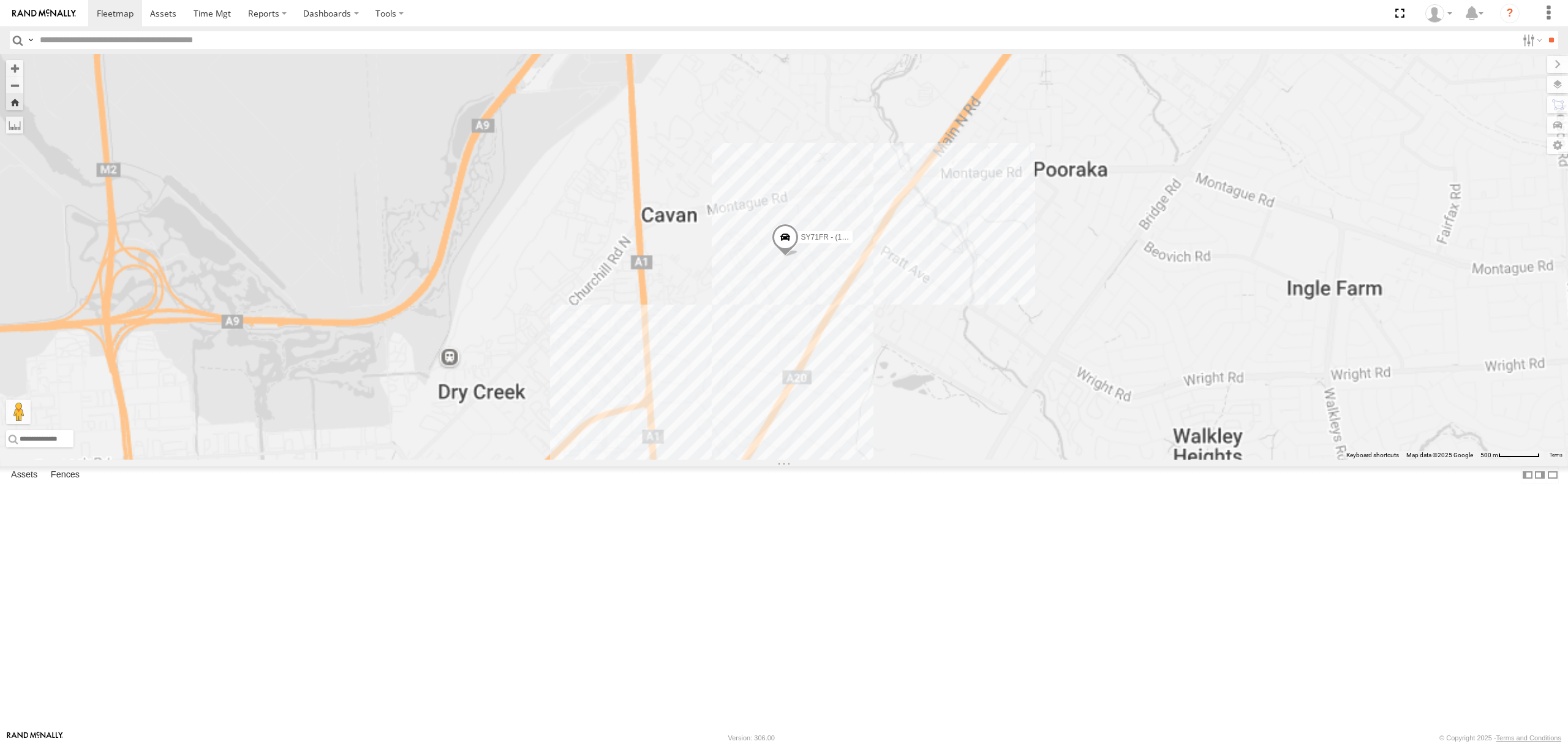
click at [0, 0] on div "All Assets" at bounding box center [0, 0] width 0 height 0
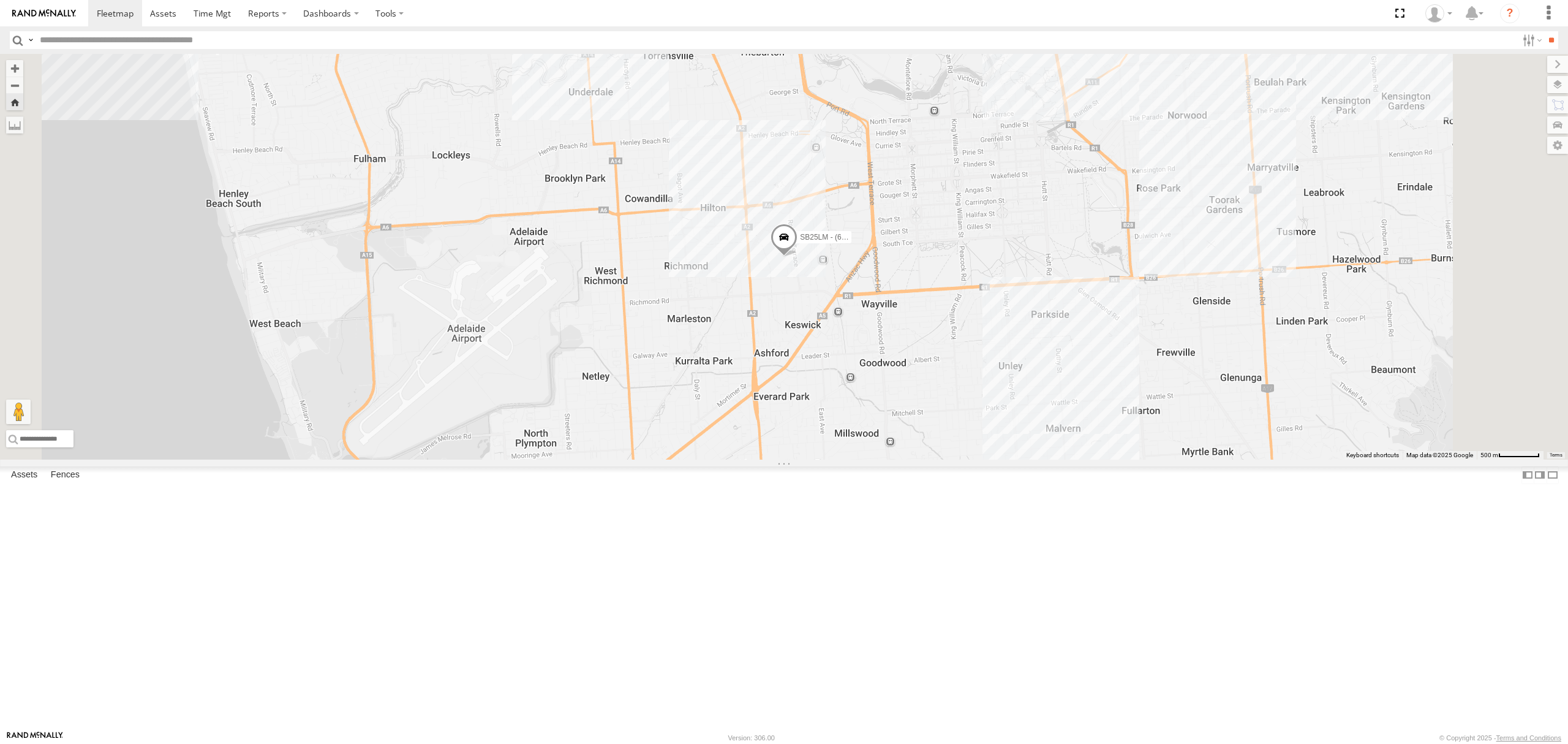
click at [0, 0] on div "S254CLT - [PERSON_NAME]" at bounding box center [0, 0] width 0 height 0
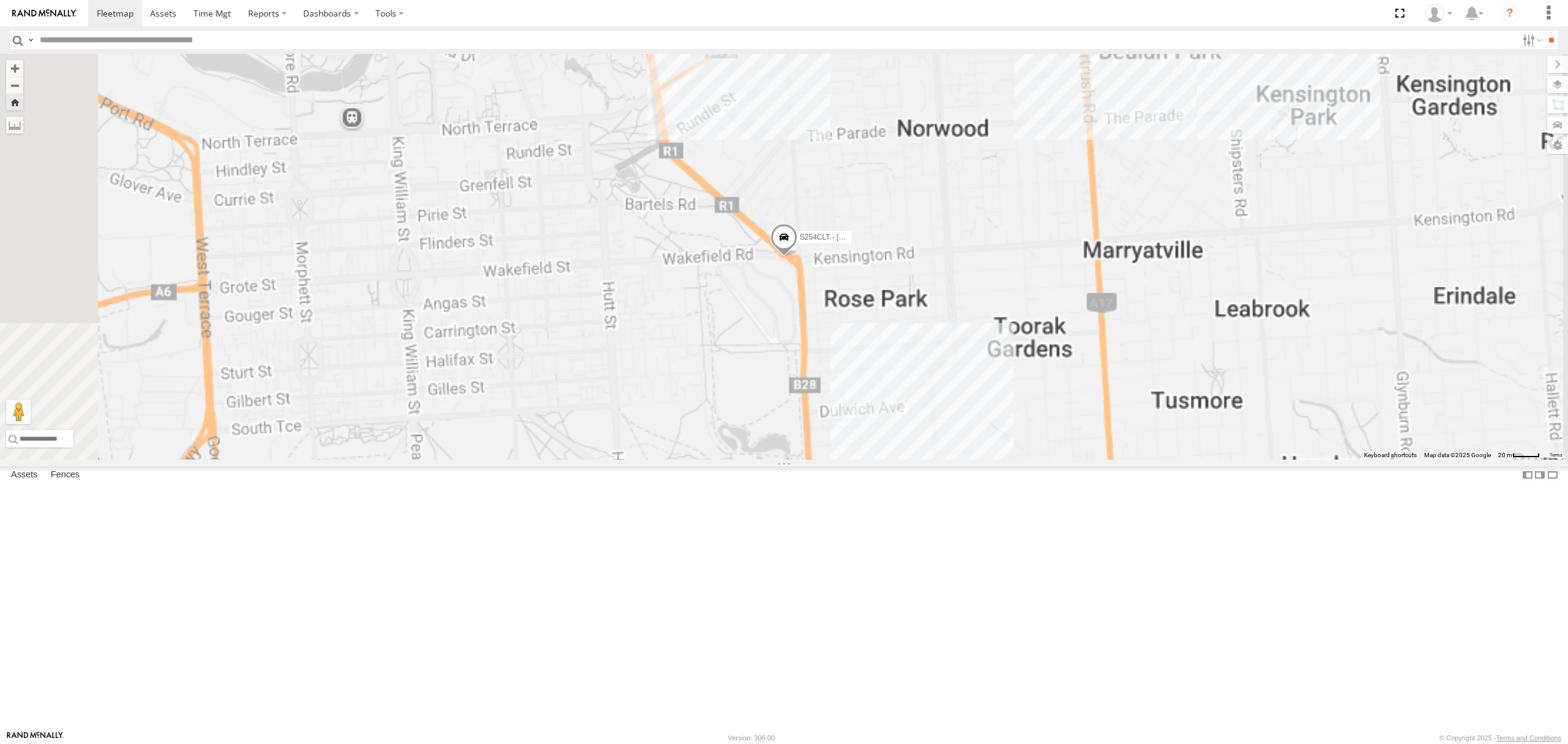
click at [0, 0] on div "SB26LM - (3P HINO) R7 All Assets Henley Beach Rd Torrensville -34.92426 138.558…" at bounding box center [0, 0] width 0 height 0
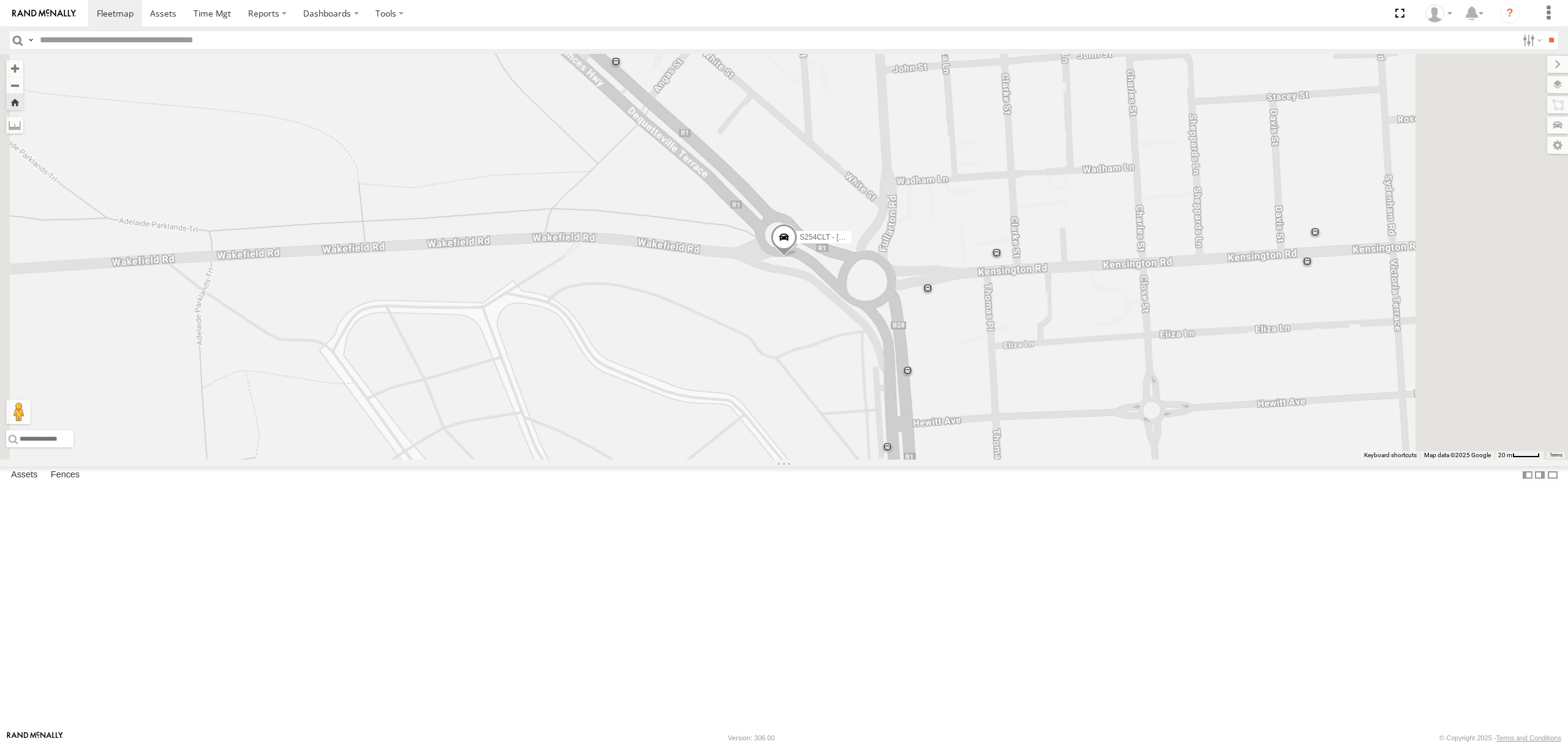
click at [0, 0] on div "10.4" at bounding box center [0, 0] width 0 height 0
click at [0, 0] on div "SB26LM - (3P HINO) R7" at bounding box center [0, 0] width 0 height 0
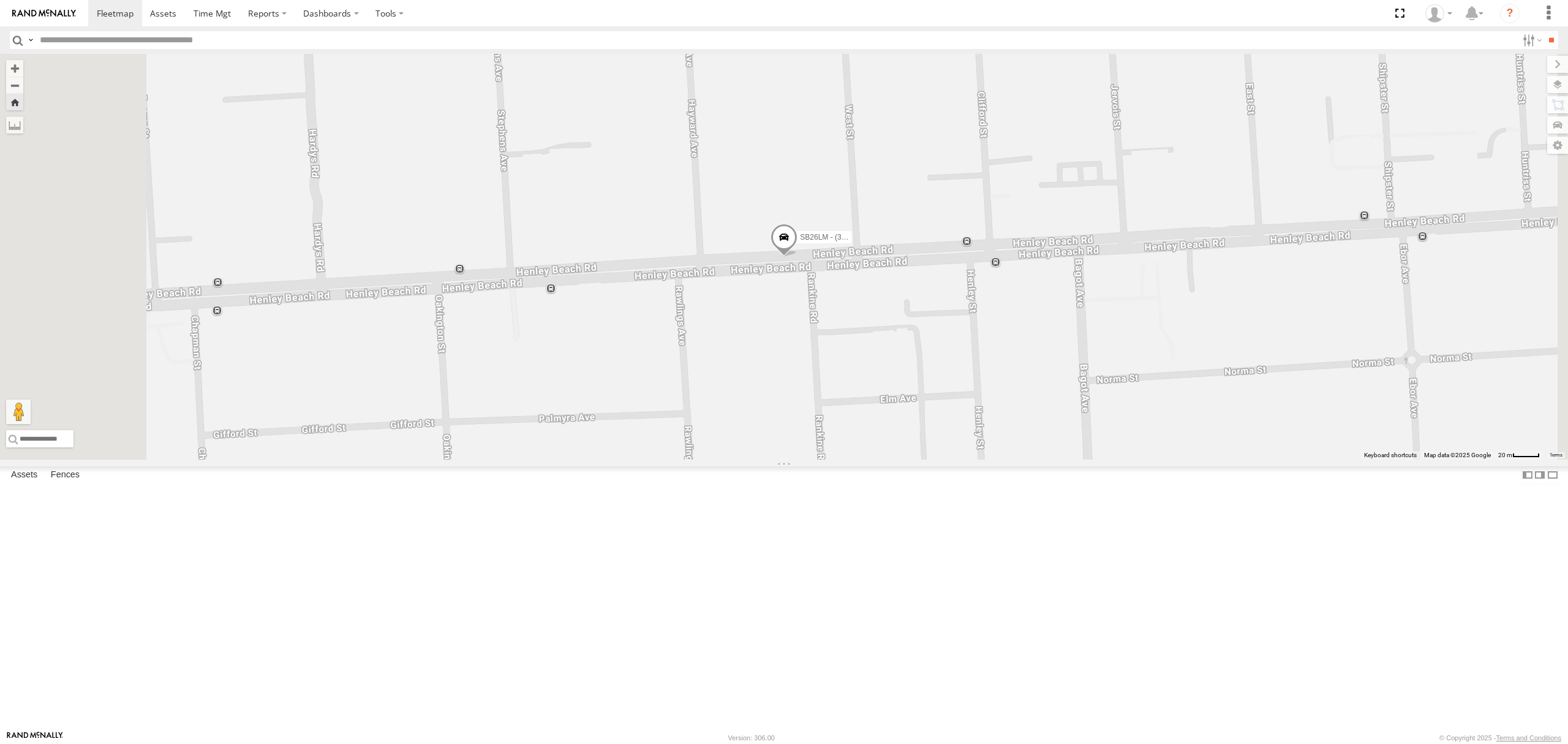
click at [0, 0] on div "SY71FR - (16P TRAILER) PM1" at bounding box center [0, 0] width 0 height 0
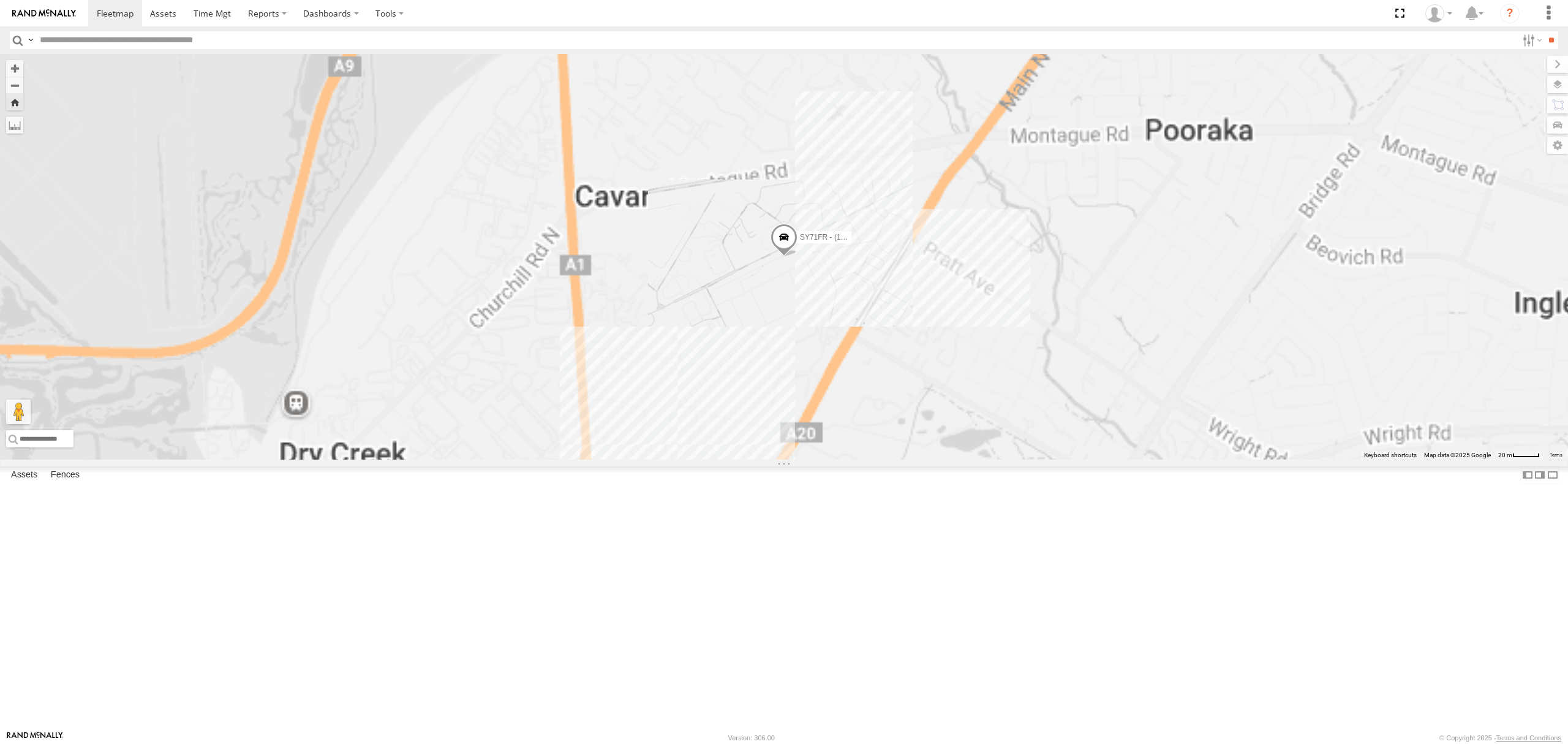
click at [0, 0] on div "S168CSD - Fridge It Spaceship" at bounding box center [0, 0] width 0 height 0
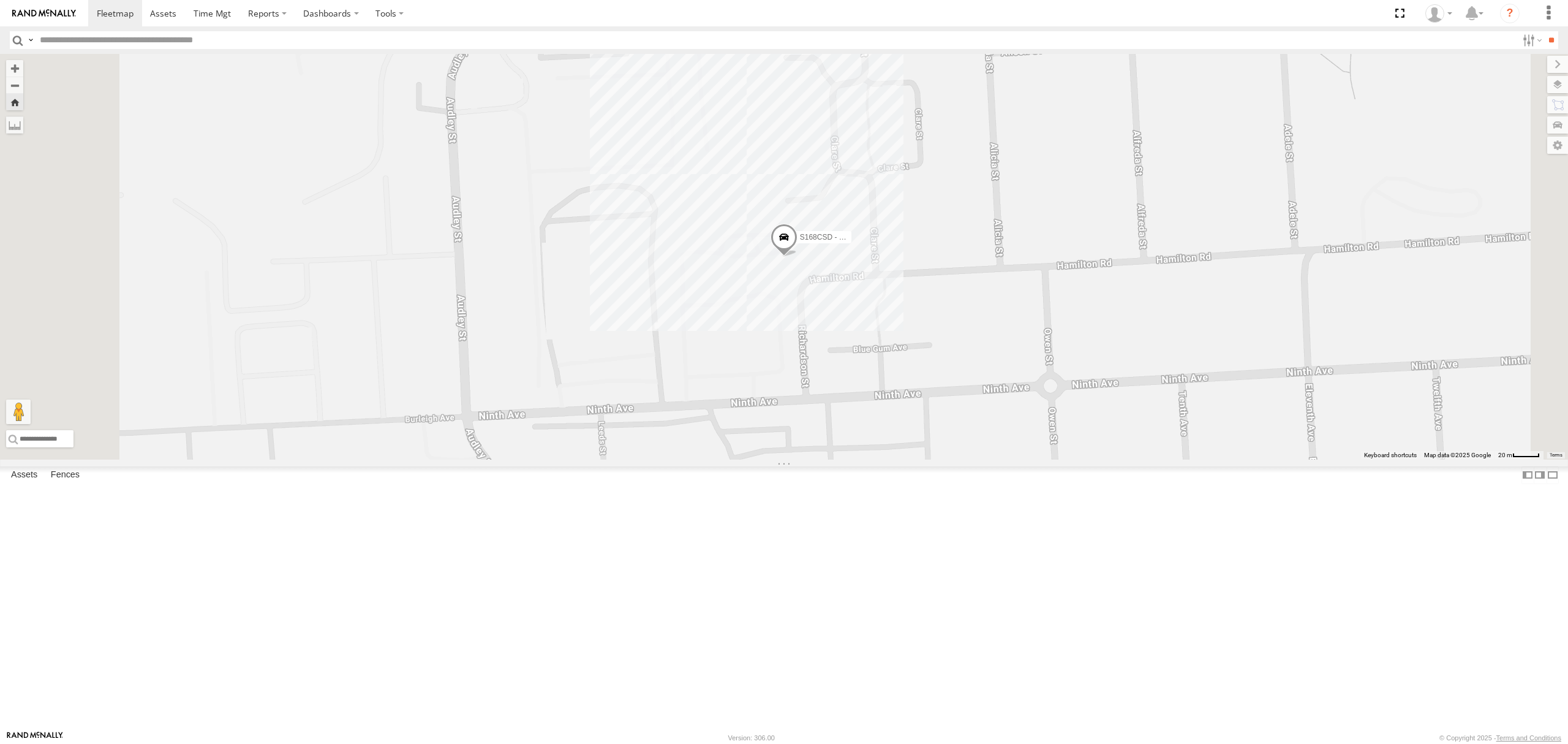
click at [797, 257] on span at bounding box center [784, 241] width 27 height 33
click at [769, 243] on label at bounding box center [757, 239] width 24 height 9
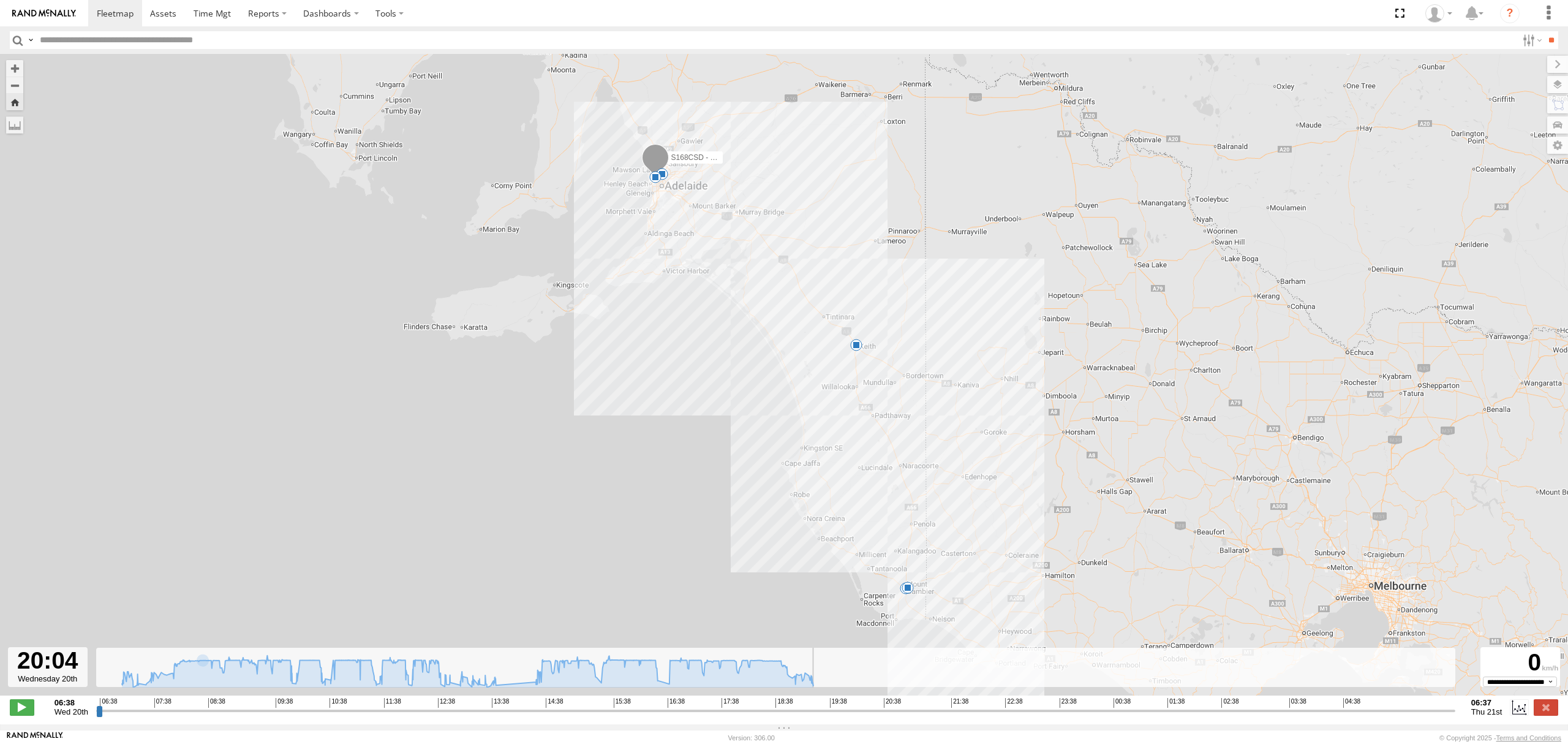
drag, startPoint x: 104, startPoint y: 718, endPoint x: 887, endPoint y: 688, distance: 783.6
type input "**********"
click at [862, 705] on input "range" at bounding box center [776, 711] width 1359 height 12
click at [131, 11] on span at bounding box center [115, 13] width 37 height 12
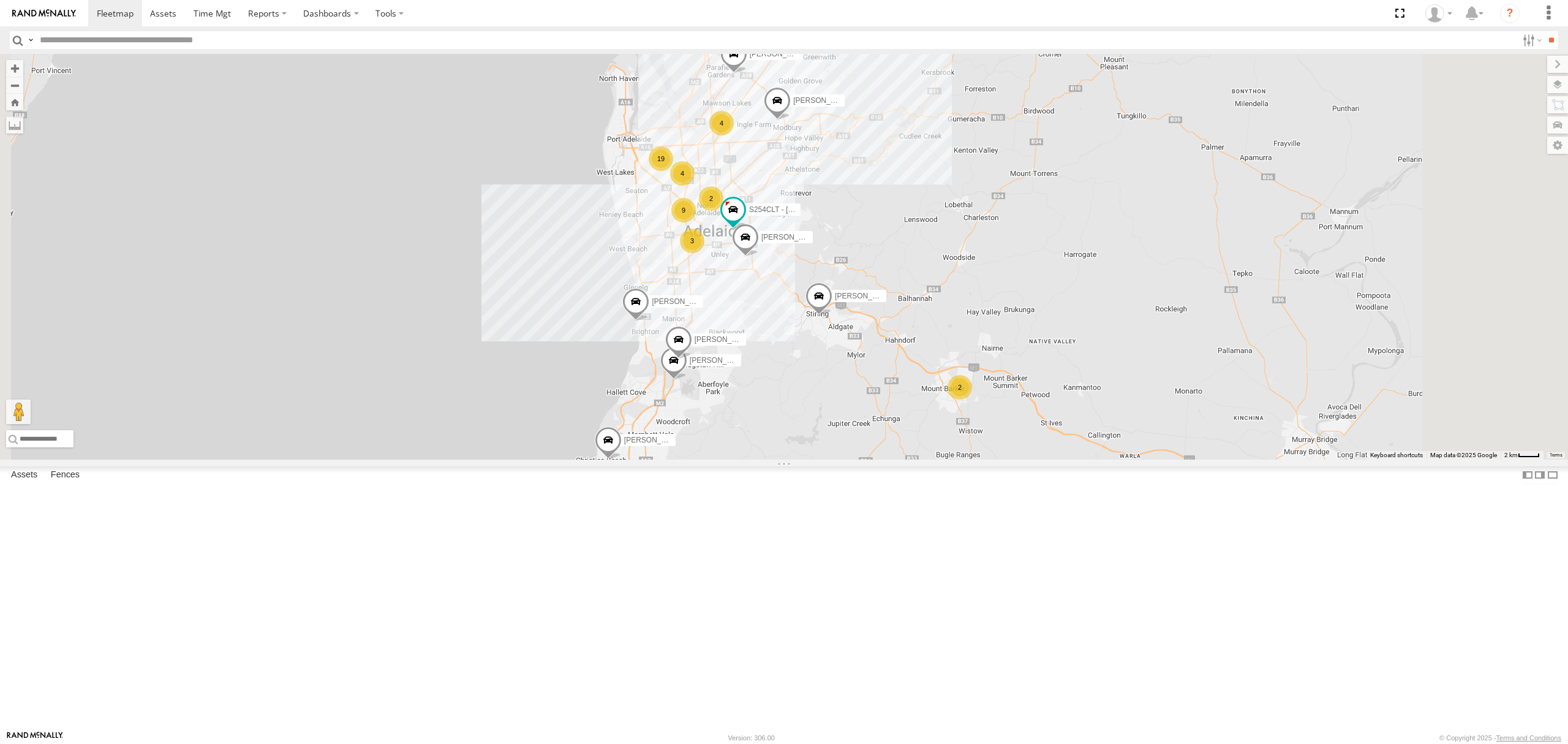
click at [0, 0] on div "SB26LM - (3P HINO) R7 All Assets" at bounding box center [0, 0] width 0 height 0
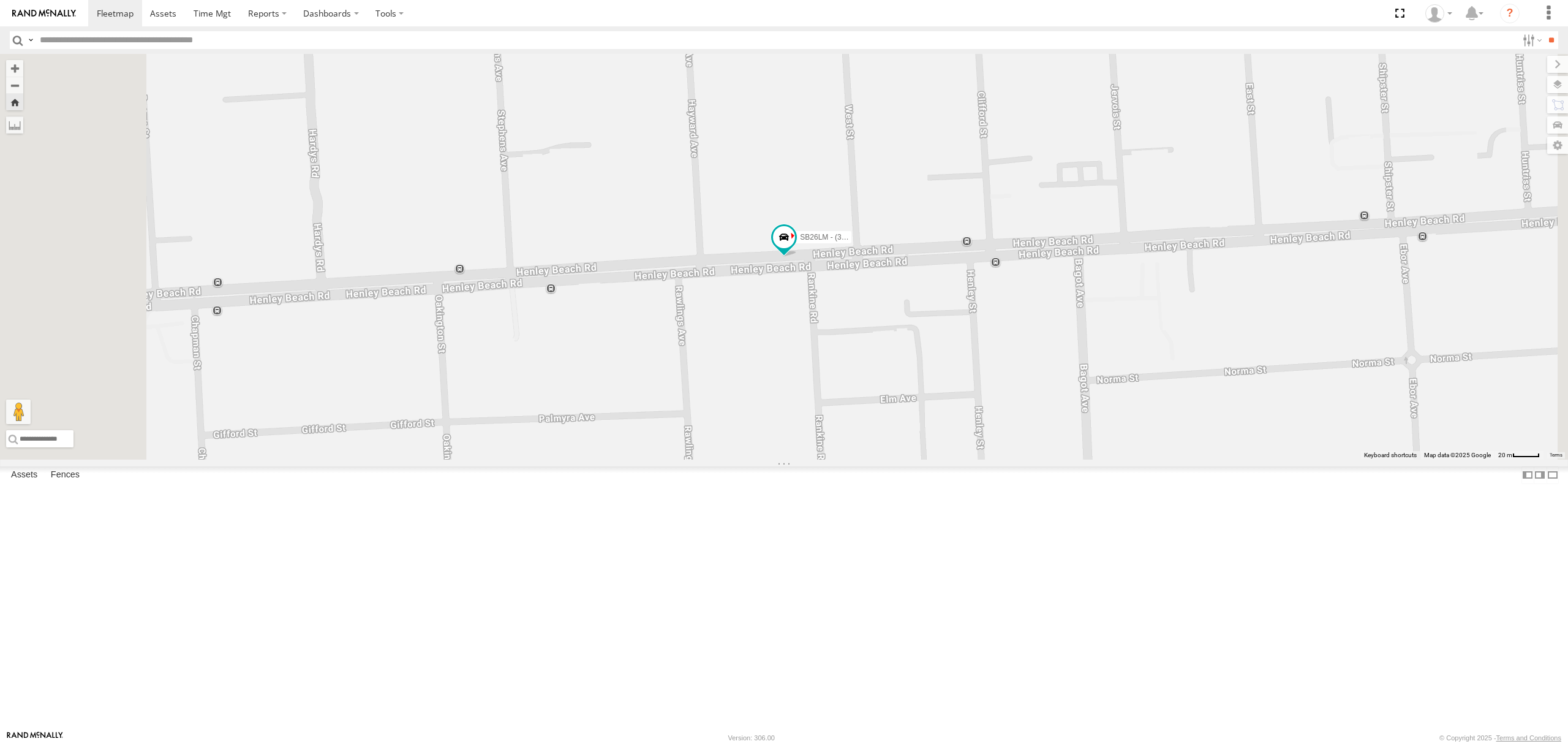
click at [0, 0] on div "All Assets" at bounding box center [0, 0] width 0 height 0
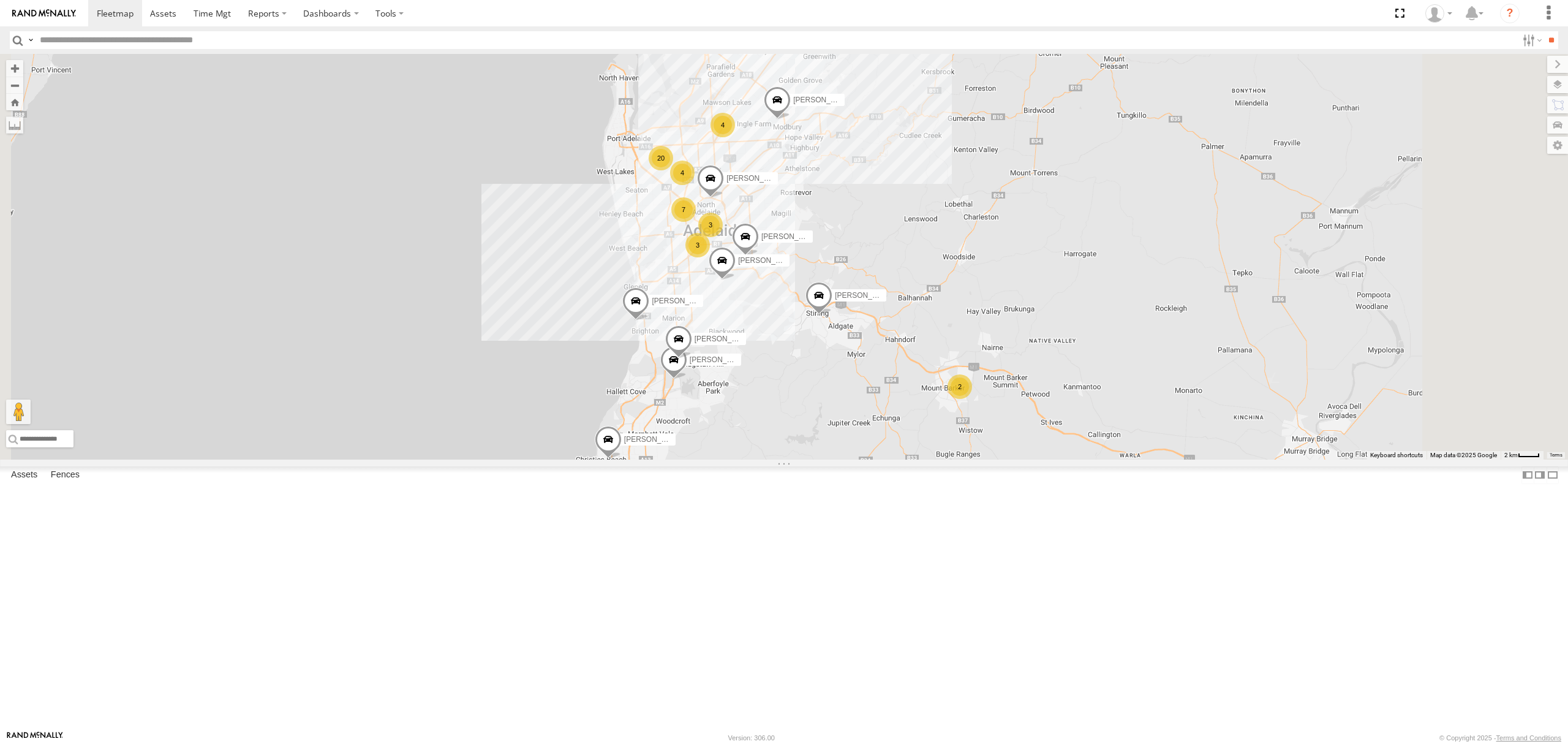
click at [0, 0] on div "SY71FR - (16P TRAILER) PM1" at bounding box center [0, 0] width 0 height 0
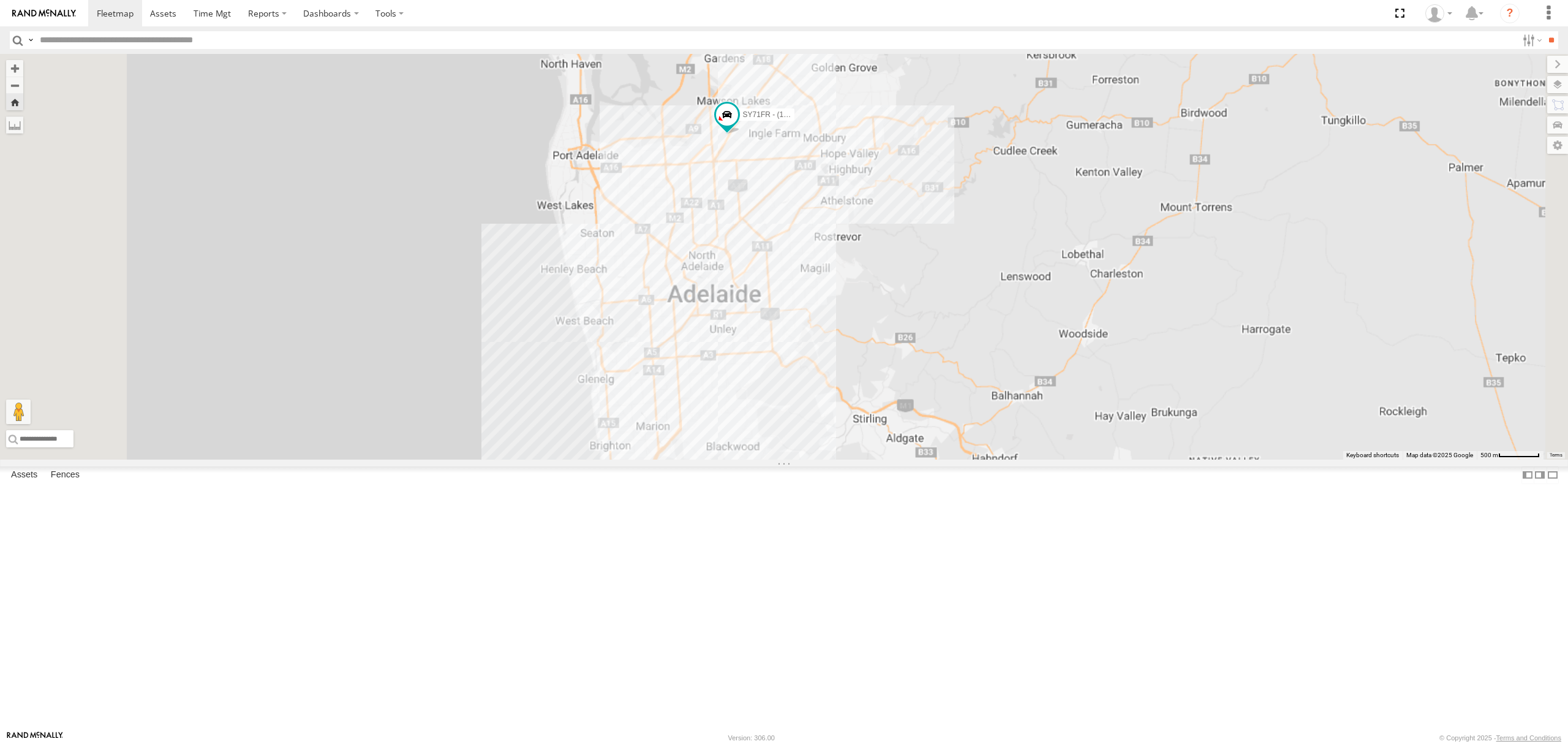
click at [0, 0] on div "SB25LM - (6P HINO) R6" at bounding box center [0, 0] width 0 height 0
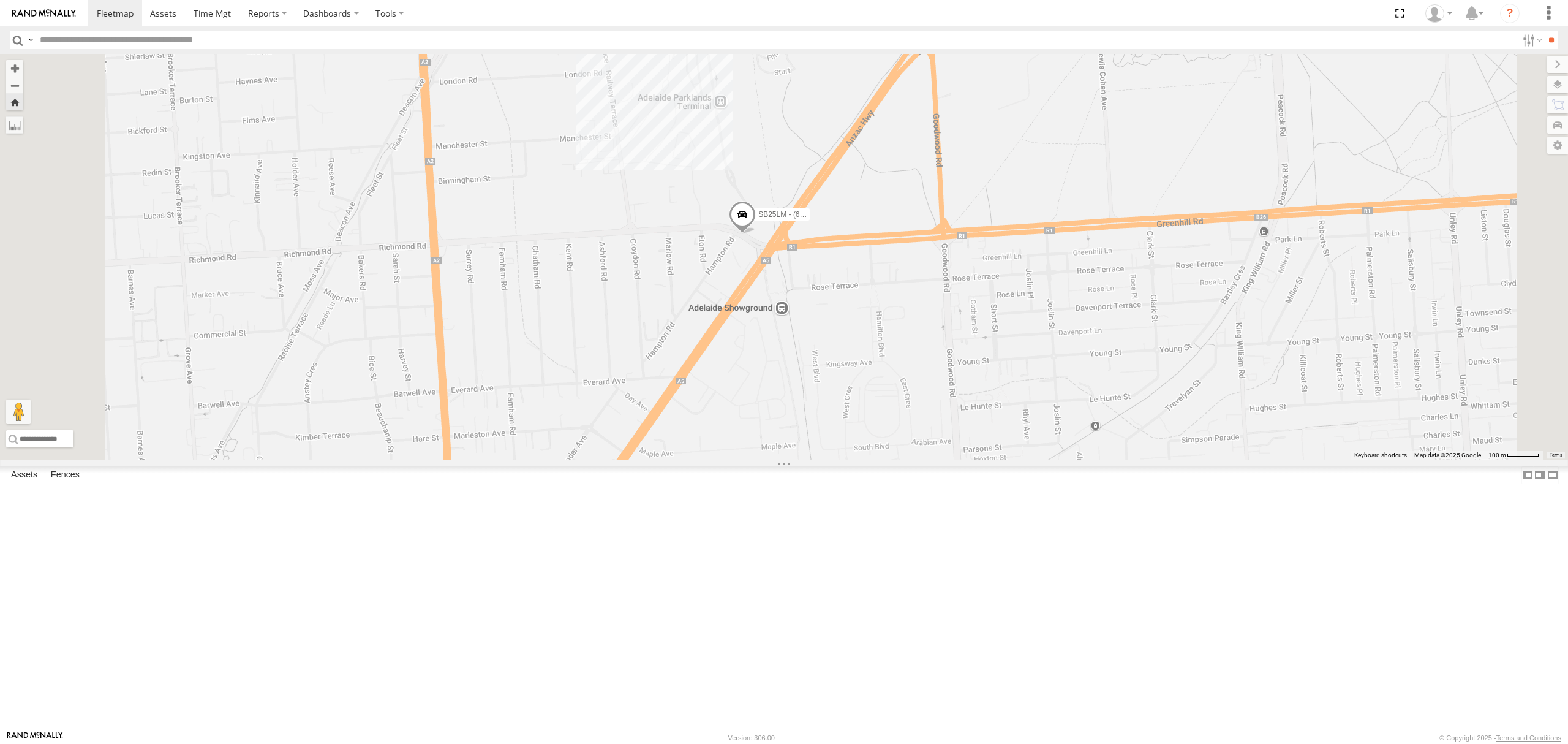
click at [0, 0] on div "SY71FR - (16P TRAILER) PM1 All Assets" at bounding box center [0, 0] width 0 height 0
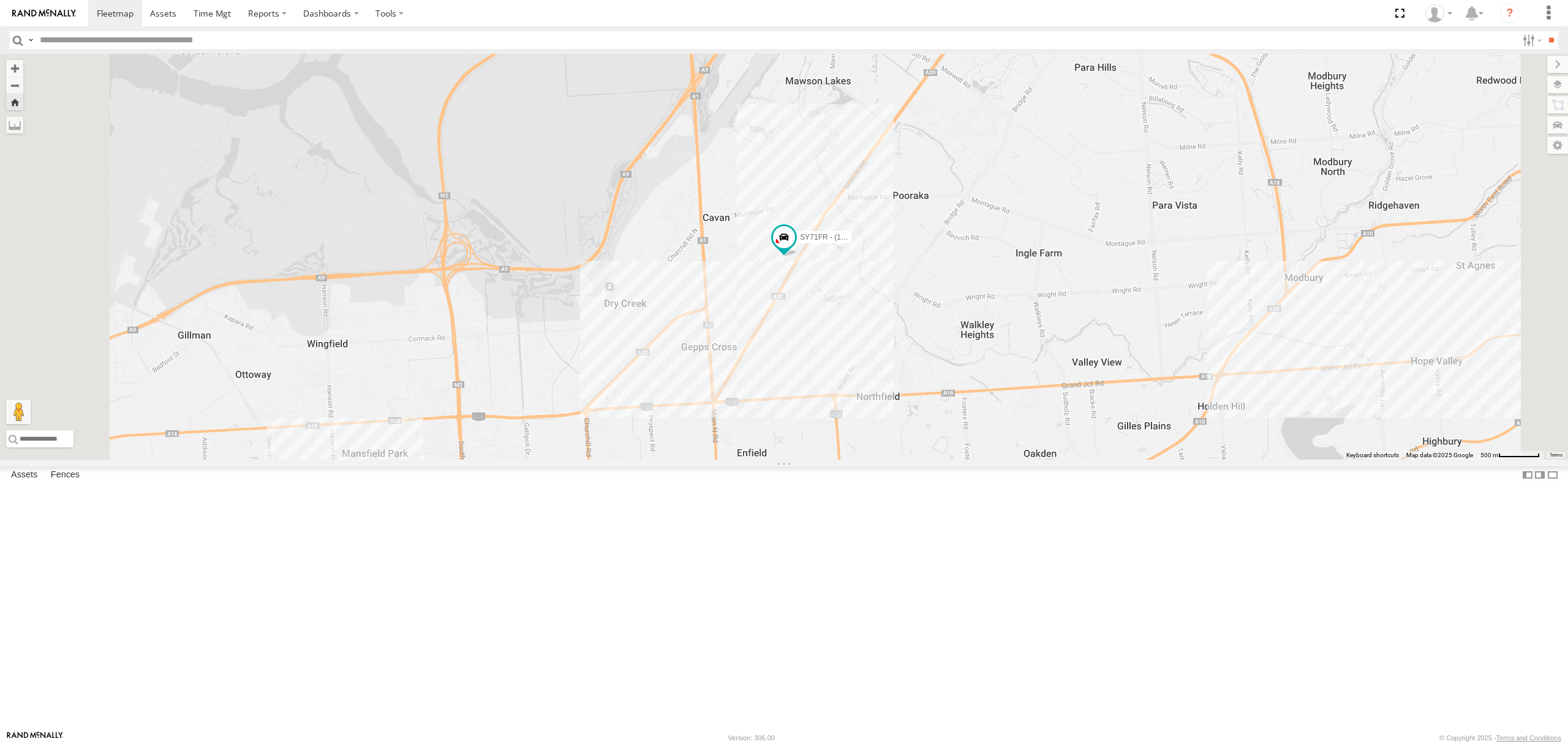
drag, startPoint x: 116, startPoint y: 84, endPoint x: 118, endPoint y: 96, distance: 12.2
click at [0, 0] on div "All Assets" at bounding box center [0, 0] width 0 height 0
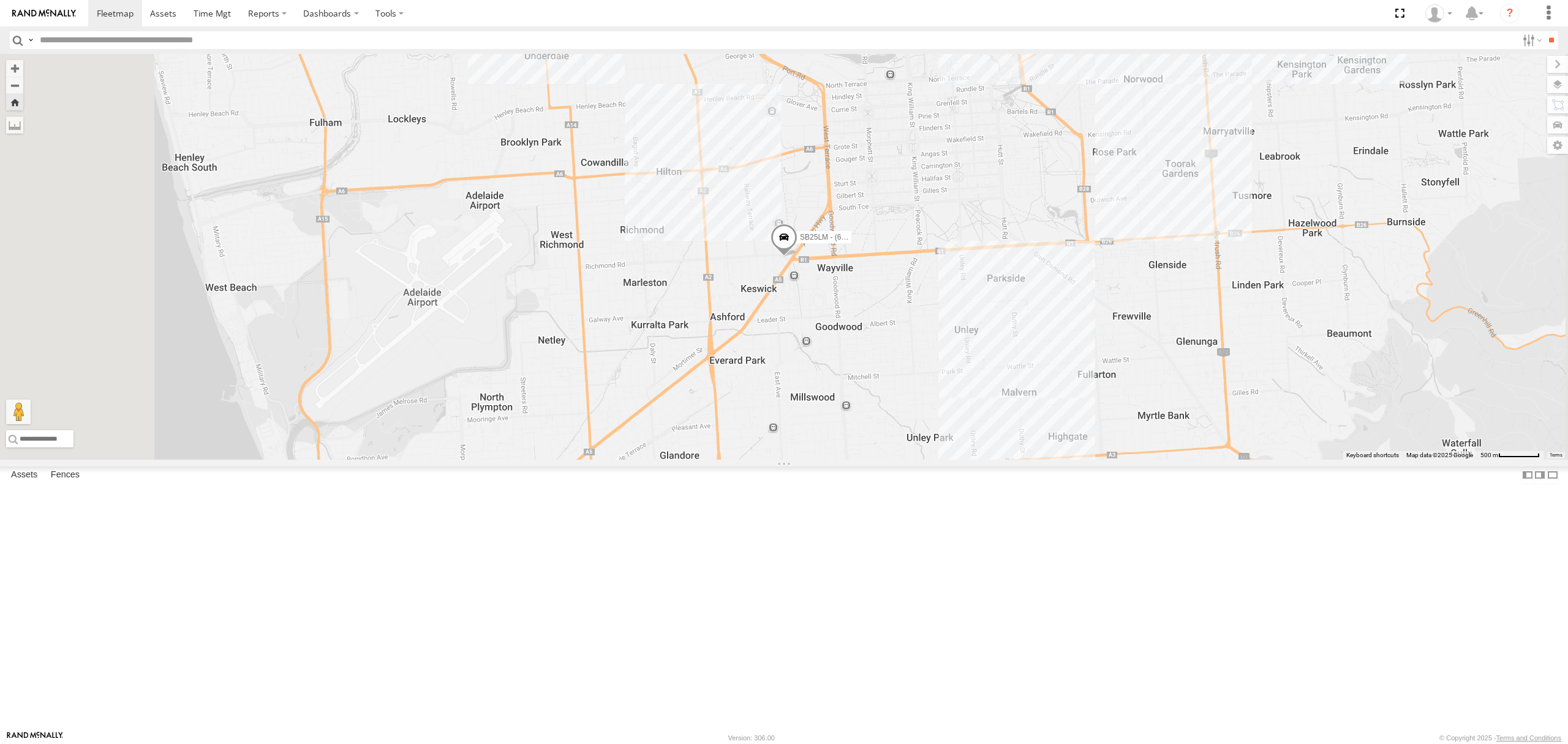
click at [0, 0] on div "11.3" at bounding box center [0, 0] width 0 height 0
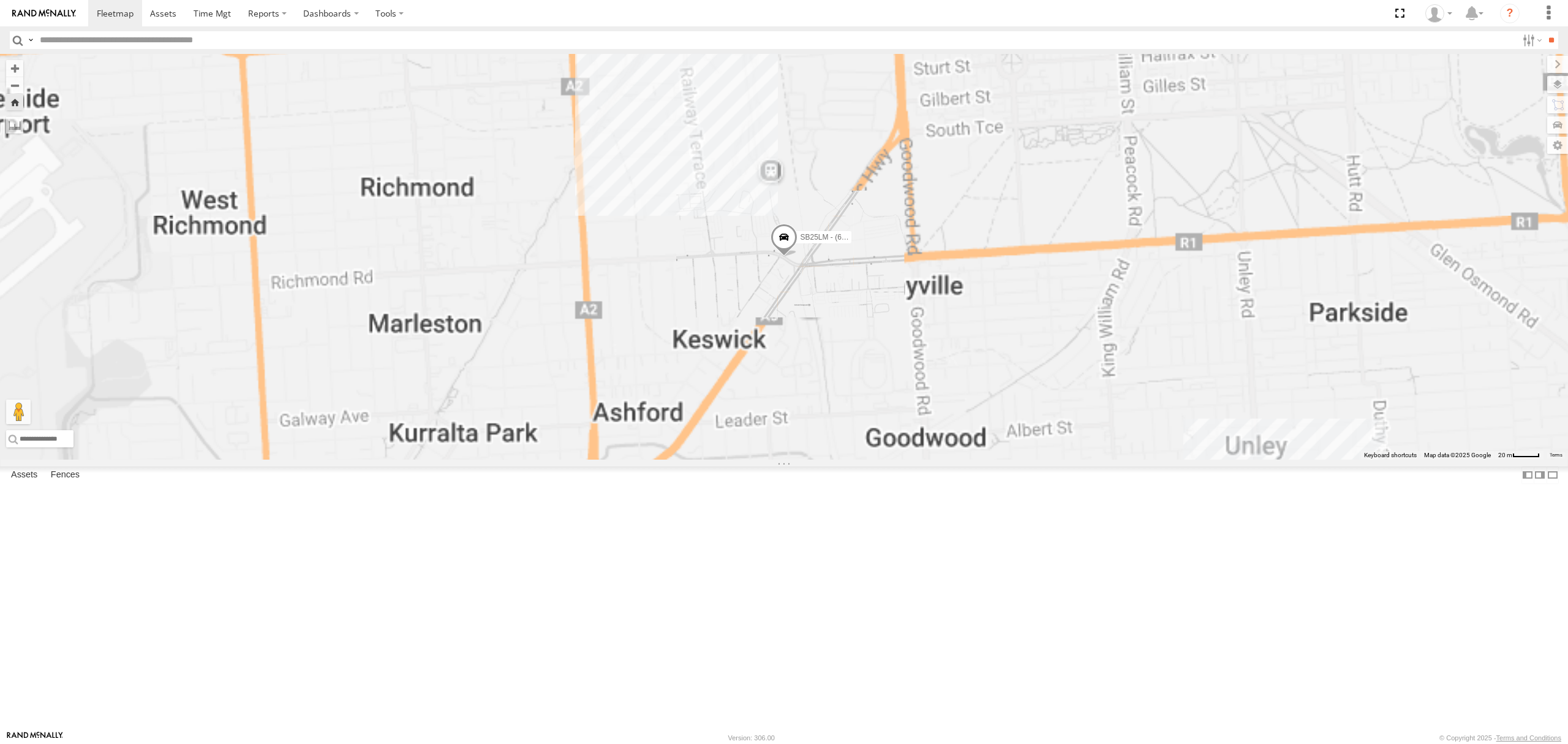
click at [0, 0] on div "S264CKI - Fridge It Crafter All Assets" at bounding box center [0, 0] width 0 height 0
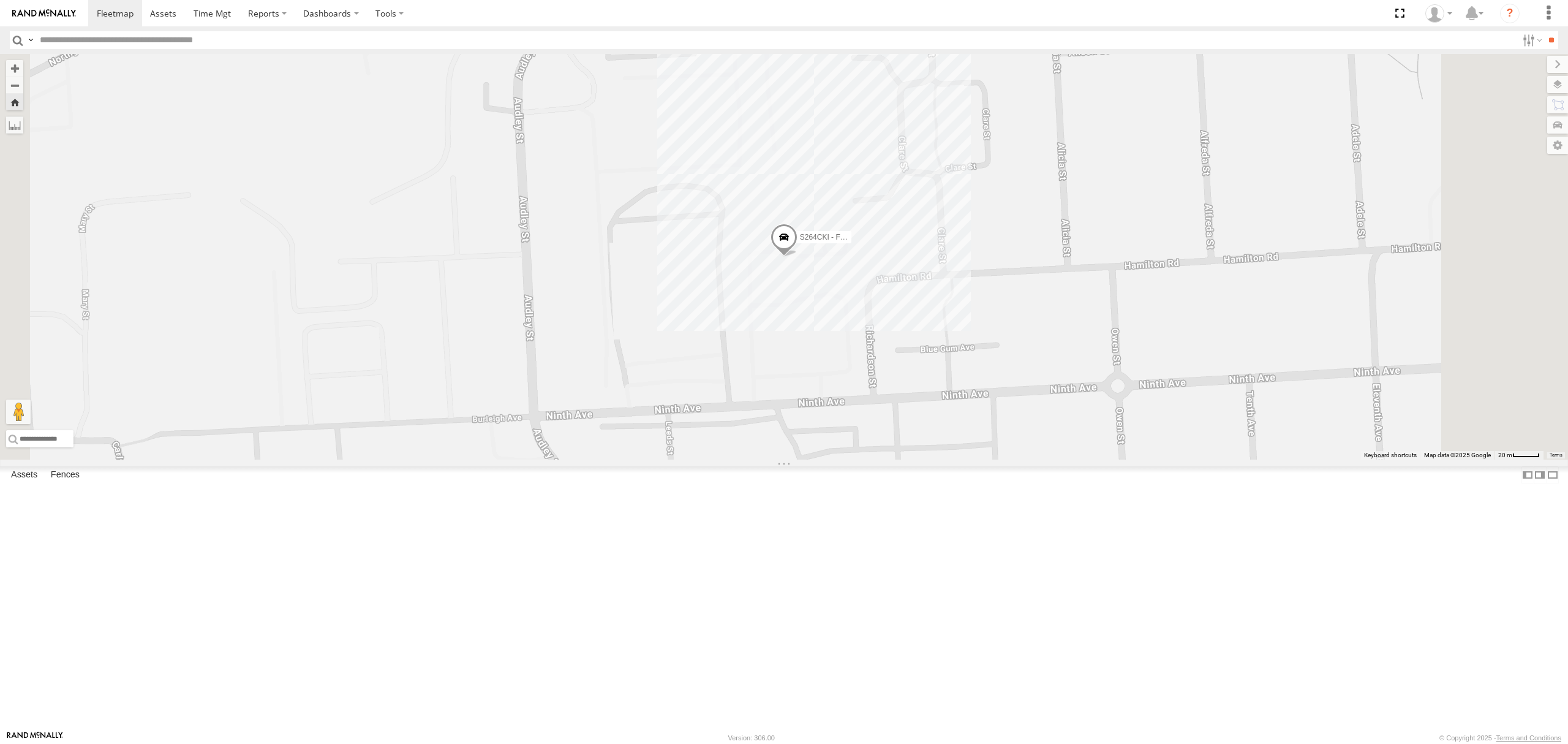
click at [0, 0] on div "All Assets" at bounding box center [0, 0] width 0 height 0
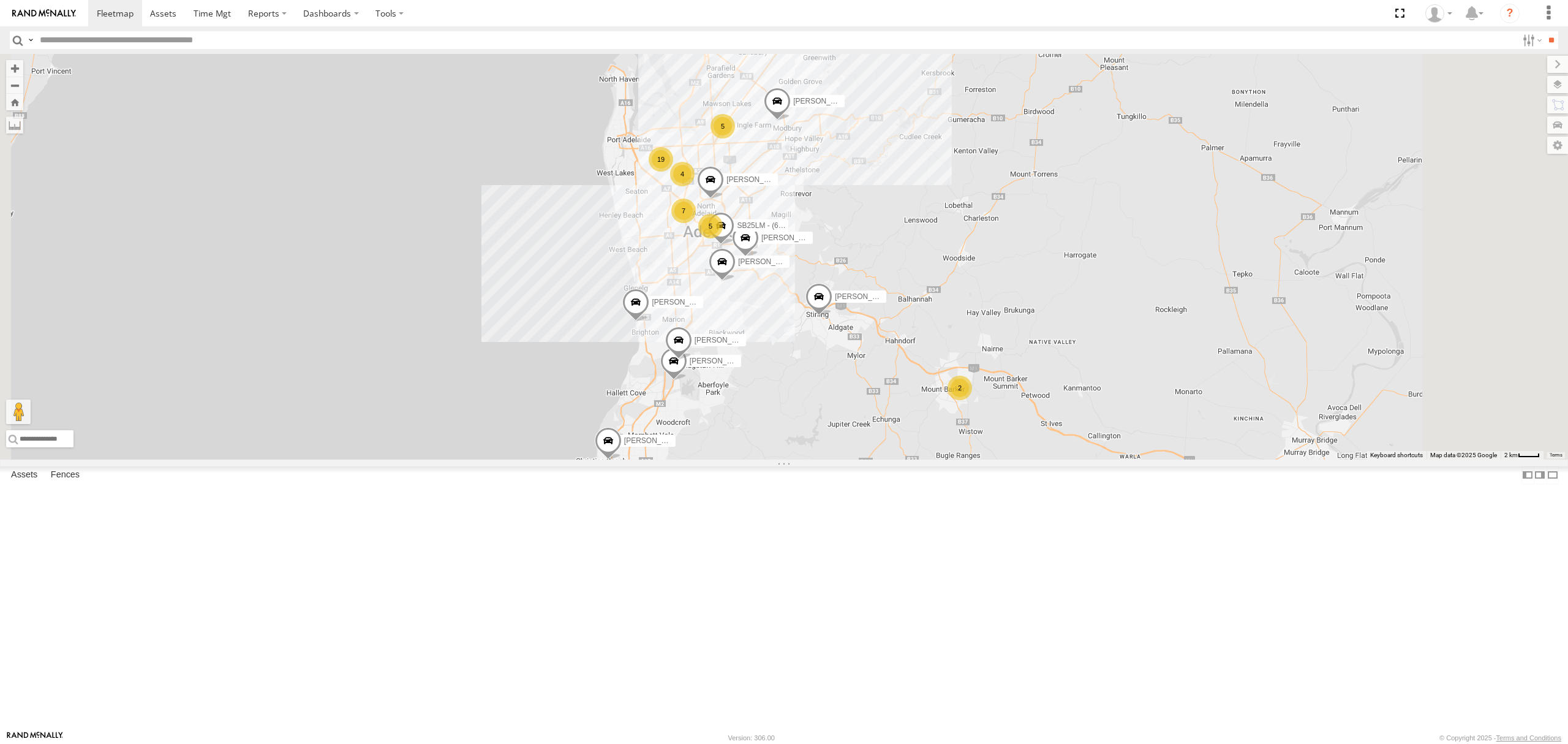
click at [0, 0] on div "S678CGD - Fridge It Sprinter" at bounding box center [0, 0] width 0 height 0
click at [0, 0] on div "All Assets" at bounding box center [0, 0] width 0 height 0
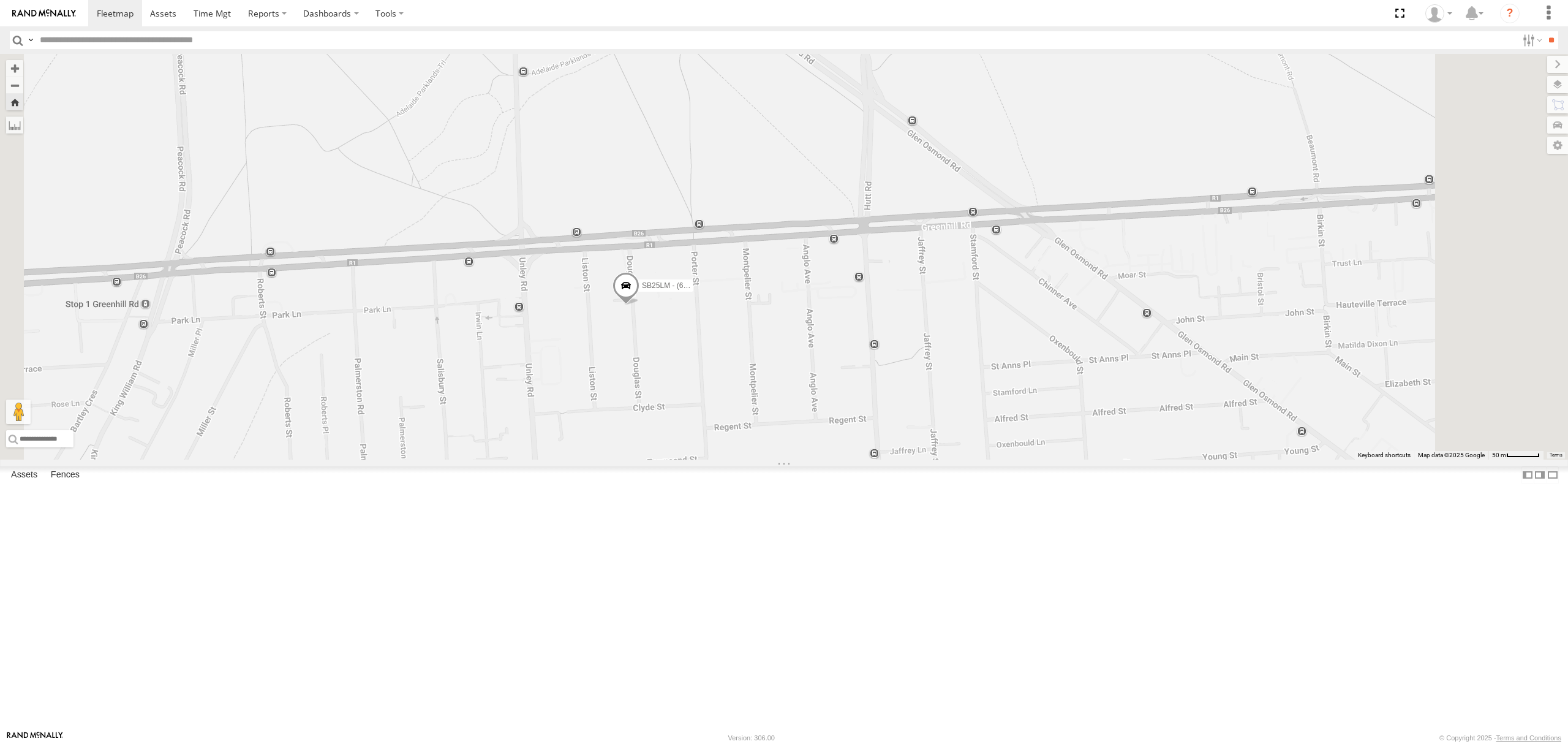
click at [0, 0] on div "SY71FR - (16P TRAILER) PM1 All Assets" at bounding box center [0, 0] width 0 height 0
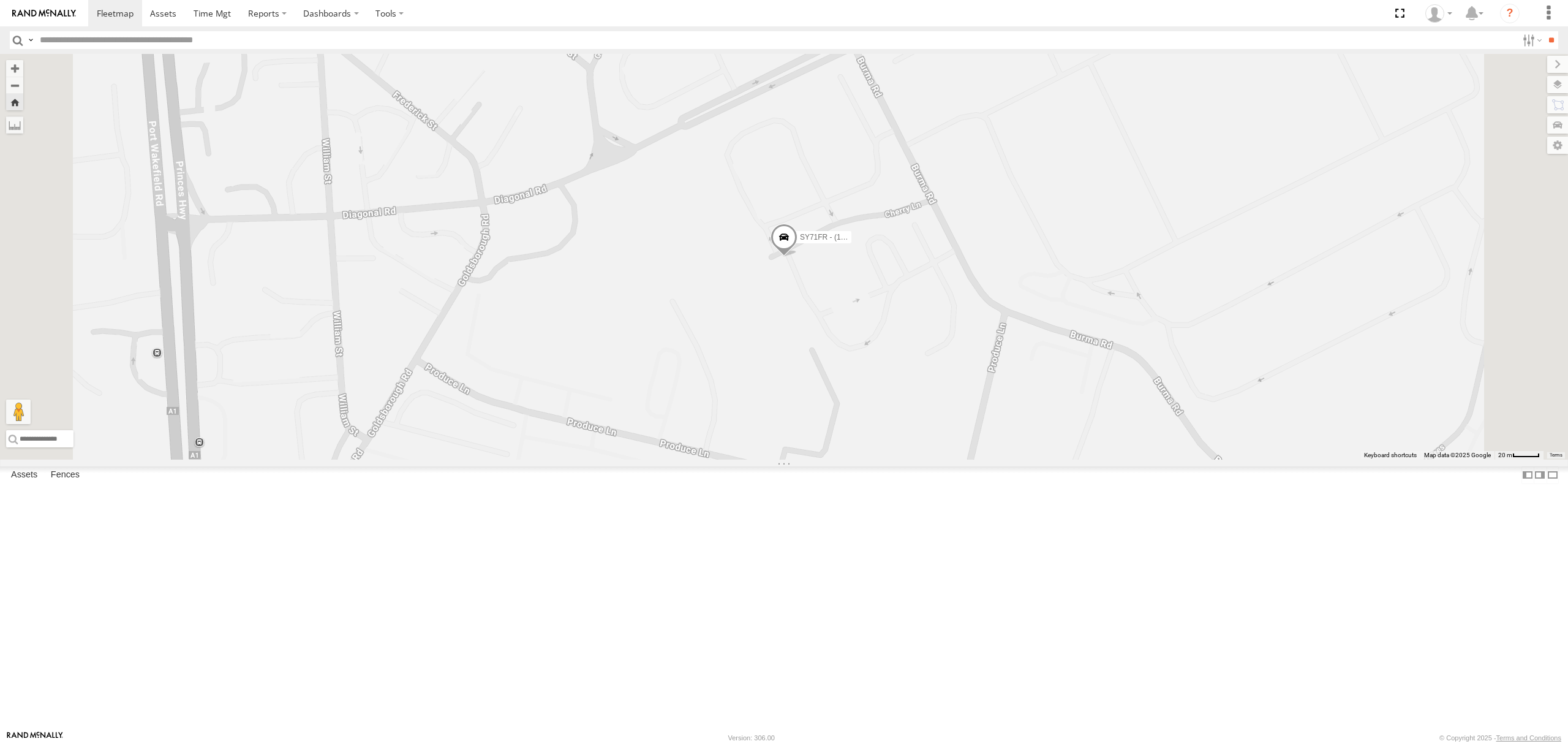
click at [0, 0] on div "S254CLT - [PERSON_NAME] All Assets" at bounding box center [0, 0] width 0 height 0
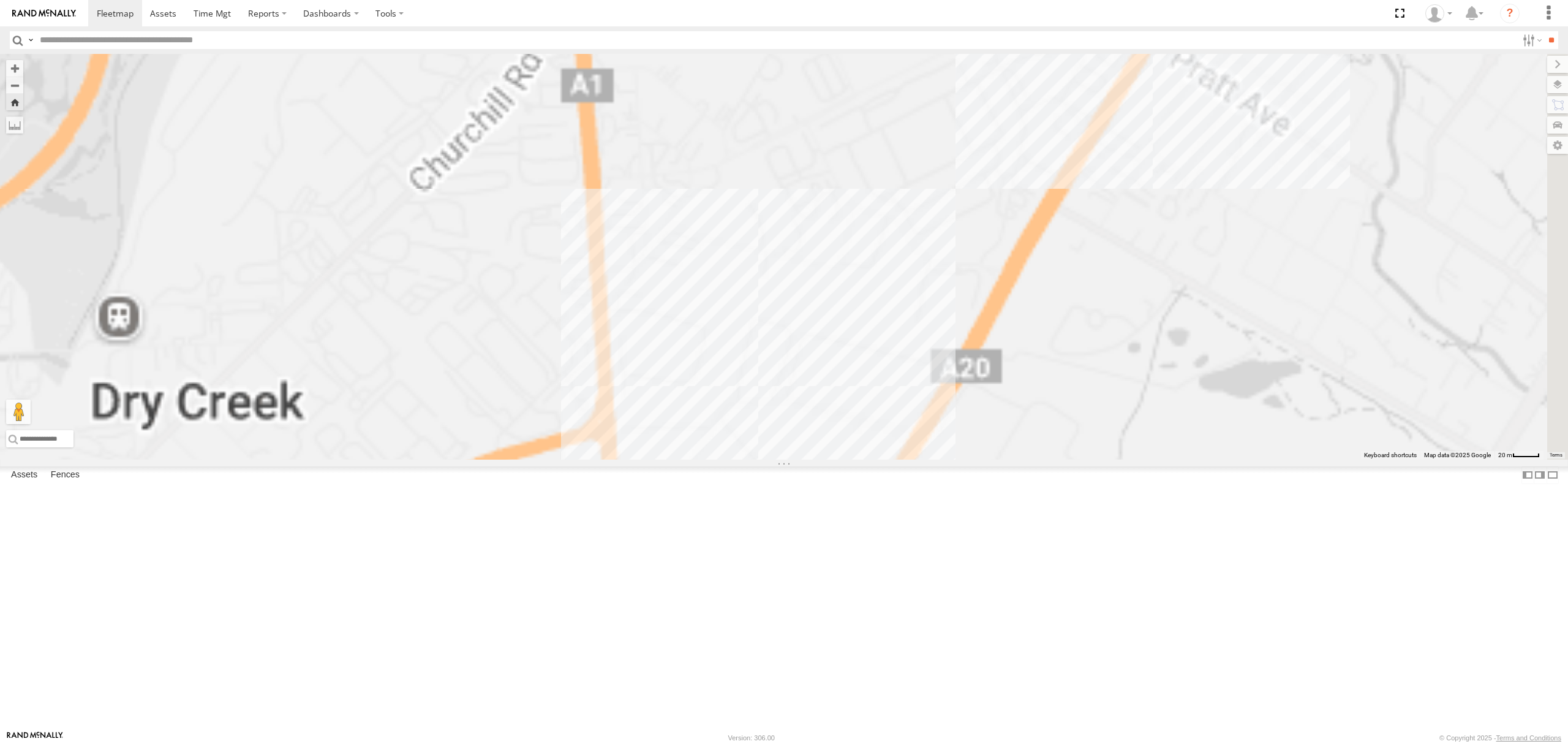
click at [0, 0] on div "All Assets" at bounding box center [0, 0] width 0 height 0
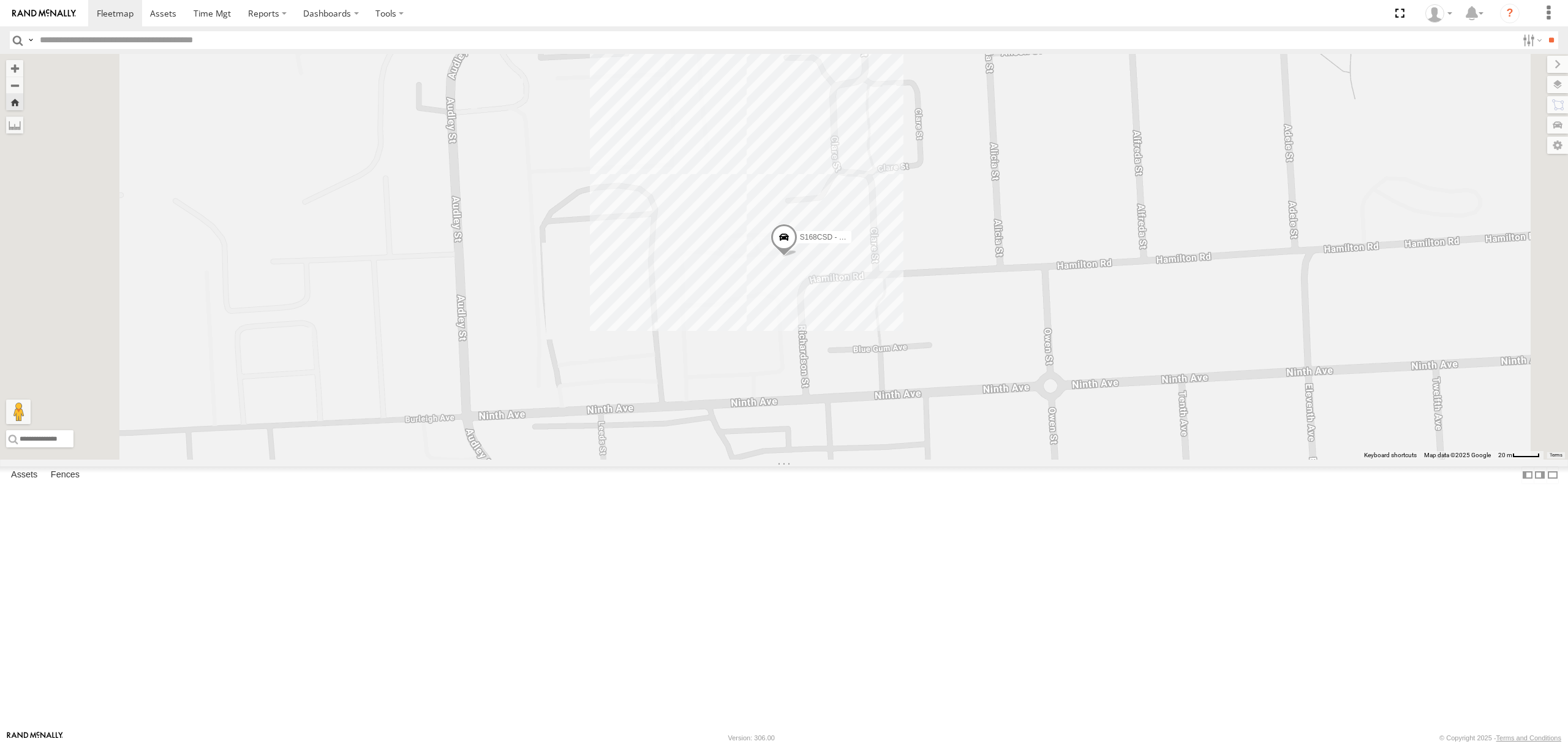
click at [0, 0] on div "S264CKI - Fridge It Crafter All Assets" at bounding box center [0, 0] width 0 height 0
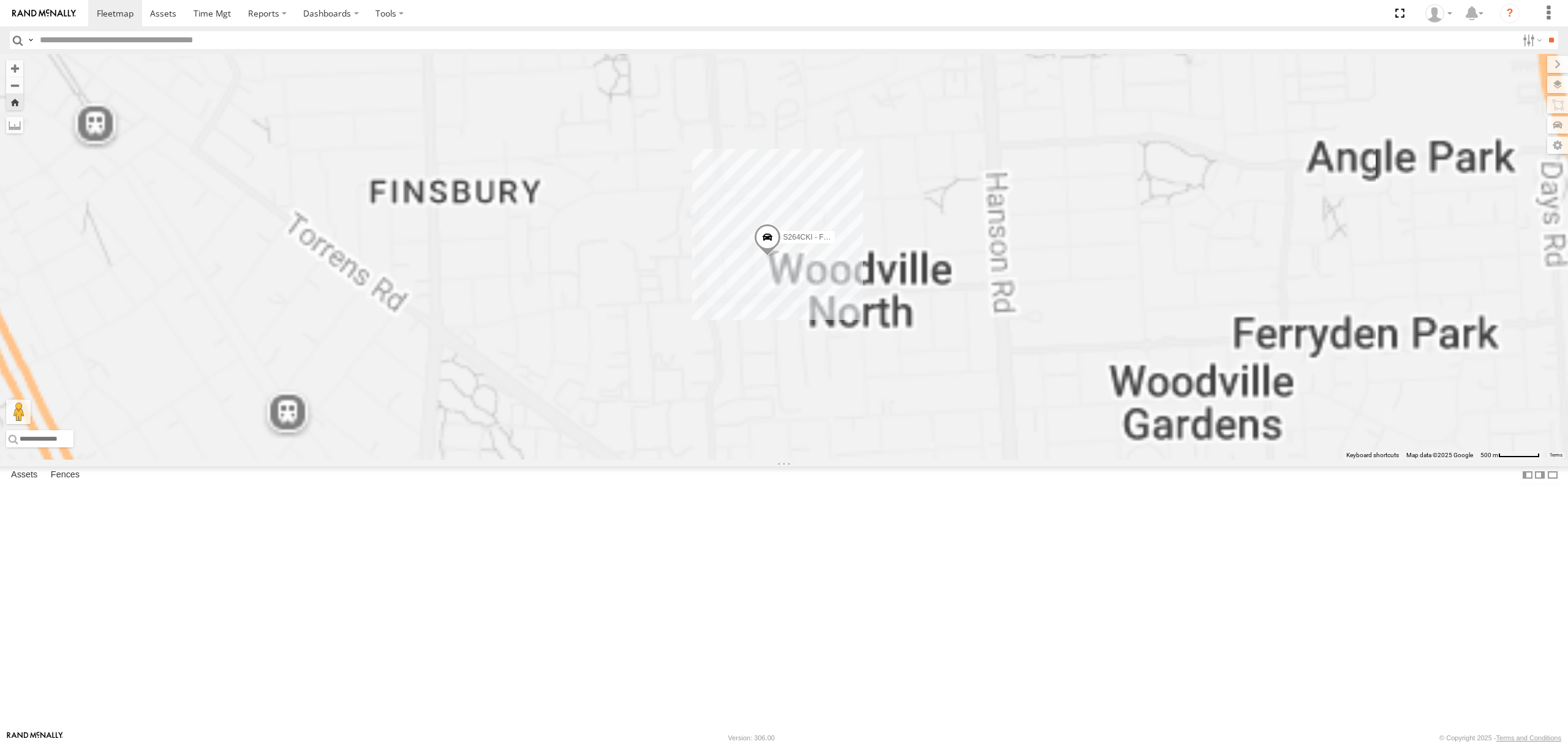
click at [0, 0] on div "All Assets" at bounding box center [0, 0] width 0 height 0
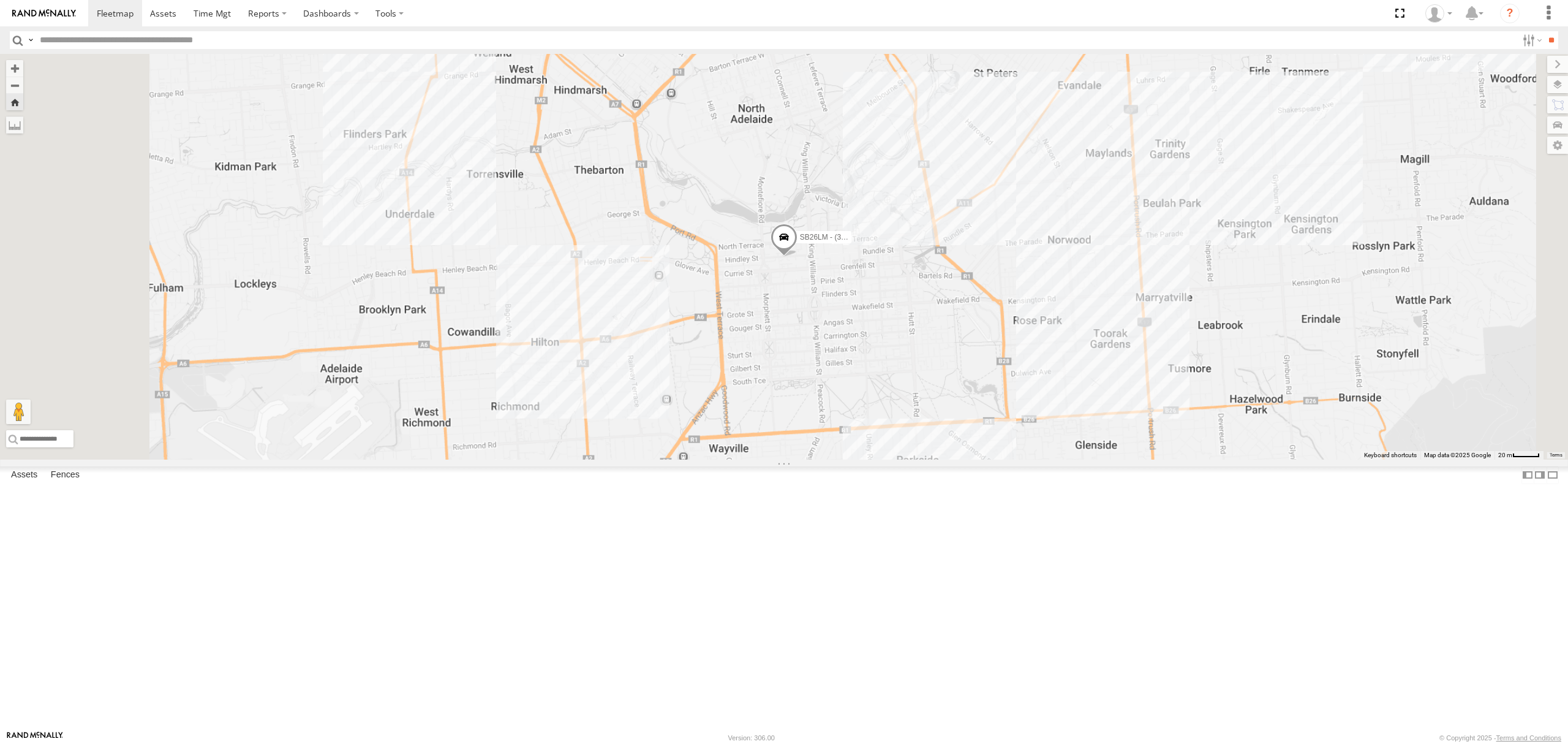
click at [0, 0] on div "All Assets" at bounding box center [0, 0] width 0 height 0
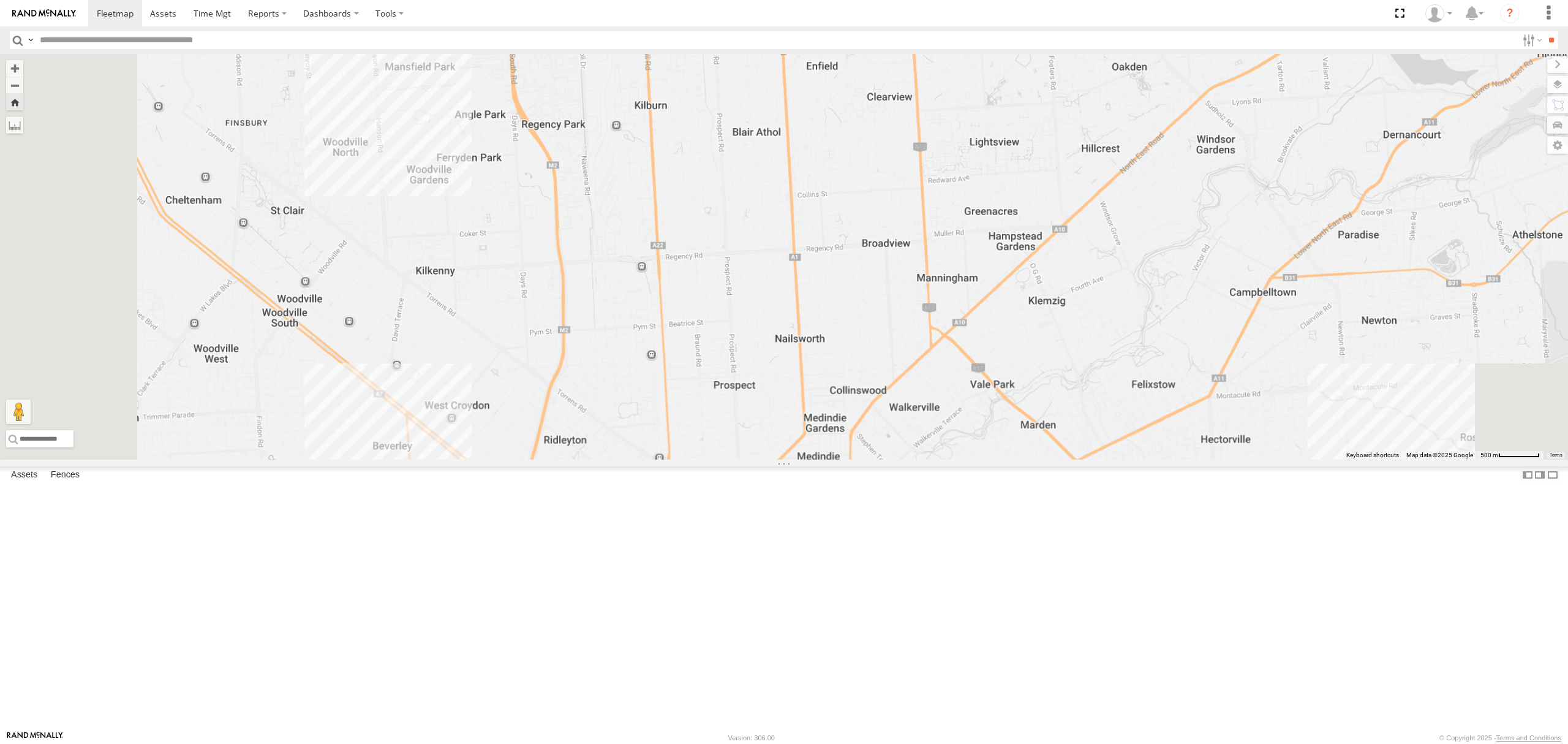
click at [0, 0] on div "All Assets" at bounding box center [0, 0] width 0 height 0
